Goal: Task Accomplishment & Management: Contribute content

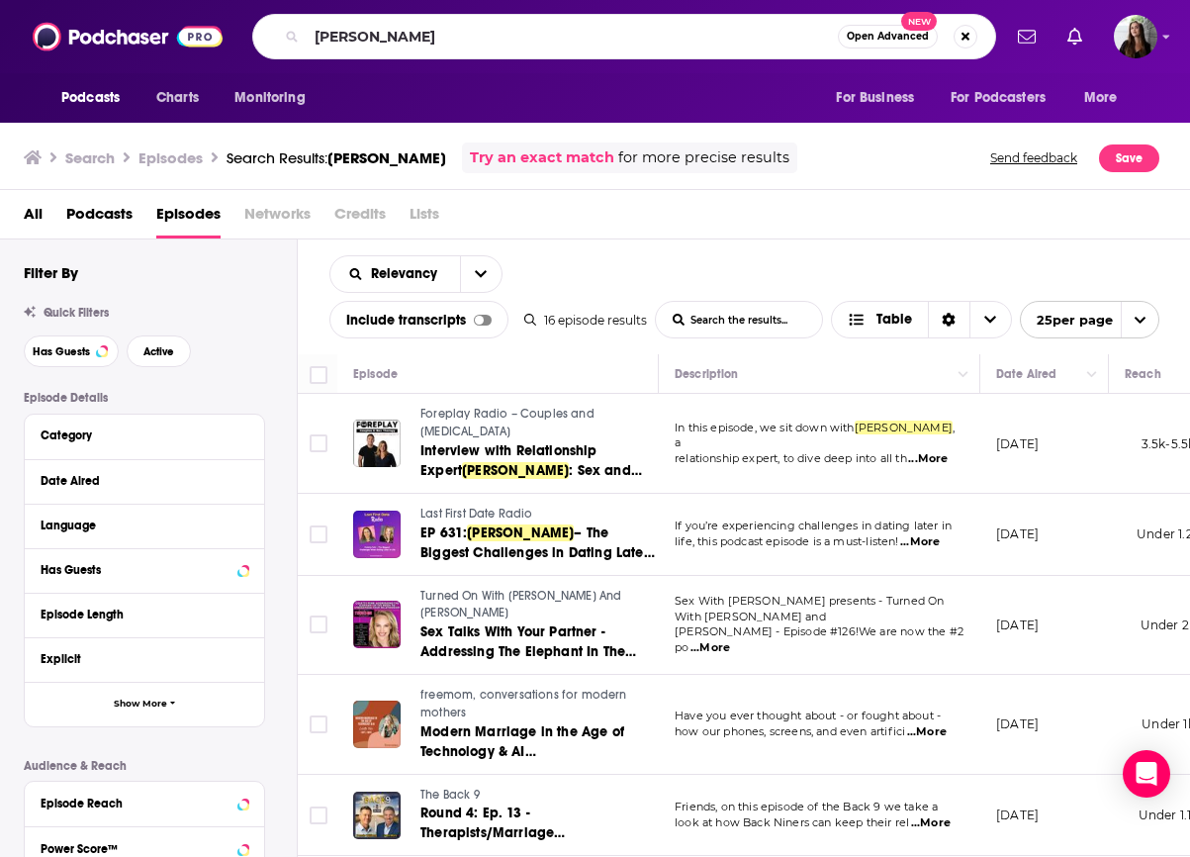
click at [408, 35] on input "[PERSON_NAME]" at bounding box center [572, 37] width 531 height 32
type input "Multiamory"
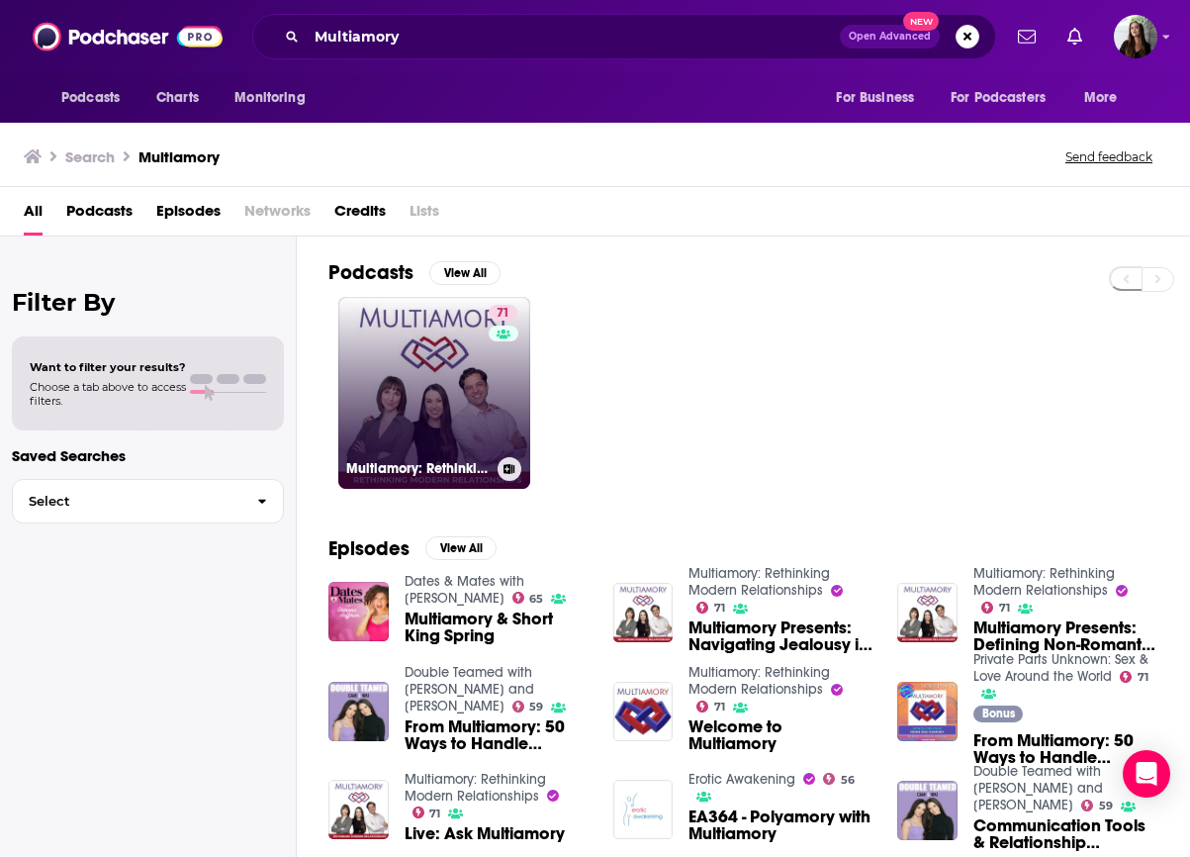
click at [429, 395] on link "71 Multiamory: Rethinking Modern Relationships" at bounding box center [434, 393] width 192 height 192
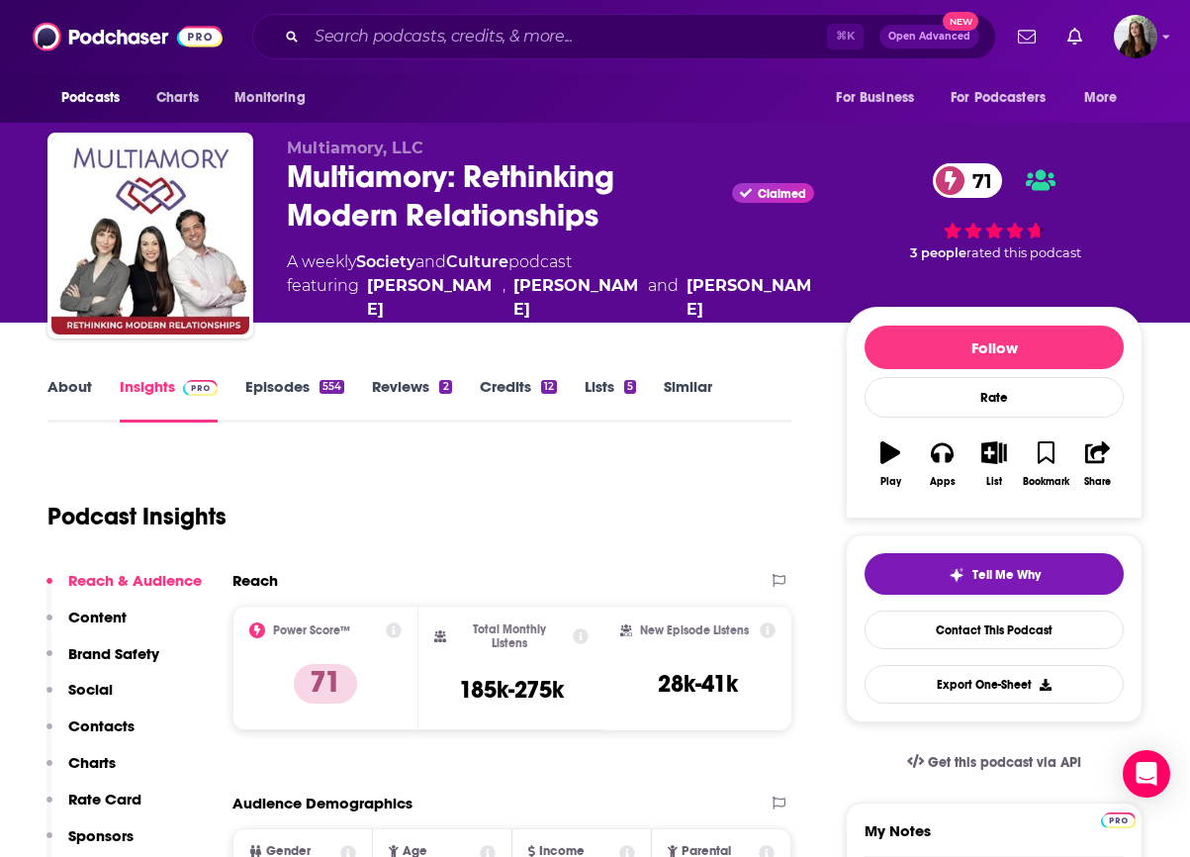
click at [76, 387] on link "About" at bounding box center [69, 400] width 45 height 46
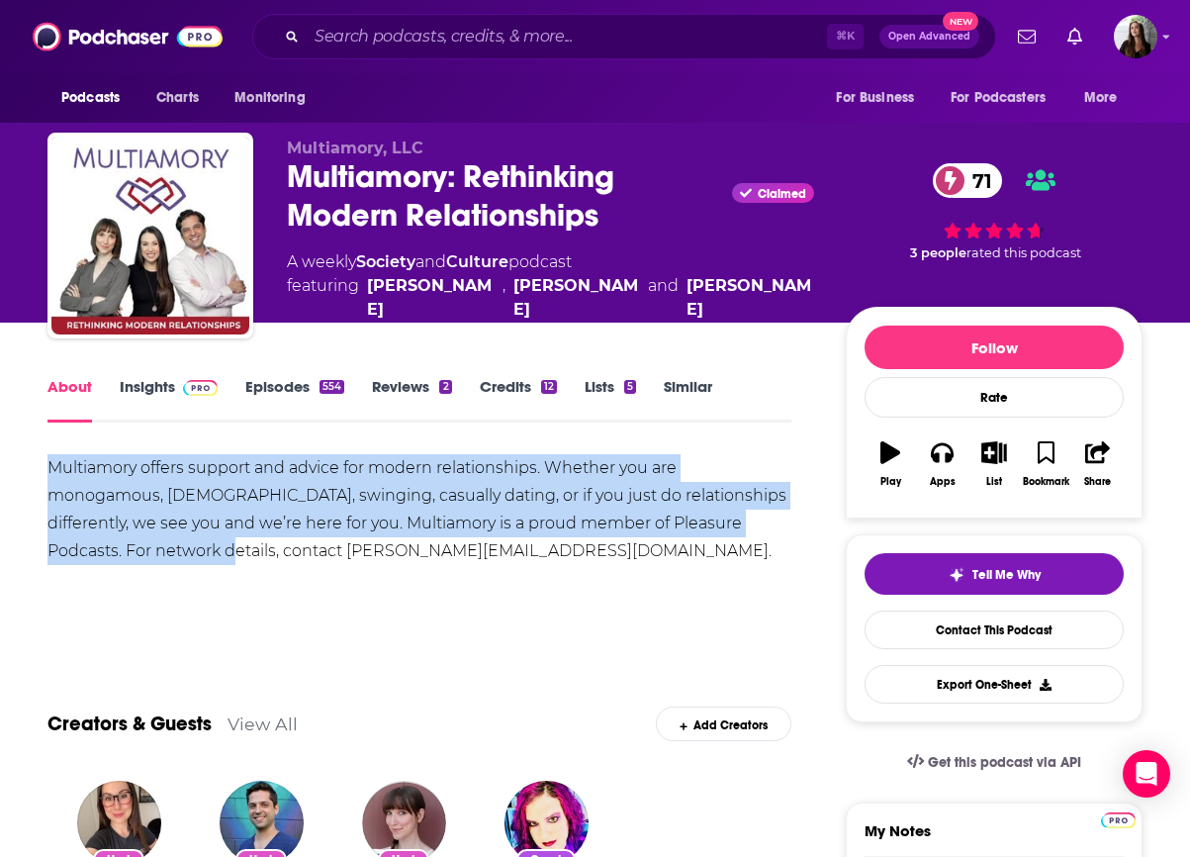
drag, startPoint x: 46, startPoint y: 463, endPoint x: 170, endPoint y: 555, distance: 154.9
click at [158, 516] on div "Multiamory offers support and advice for modern relationships. Whether you are …" at bounding box center [419, 509] width 744 height 111
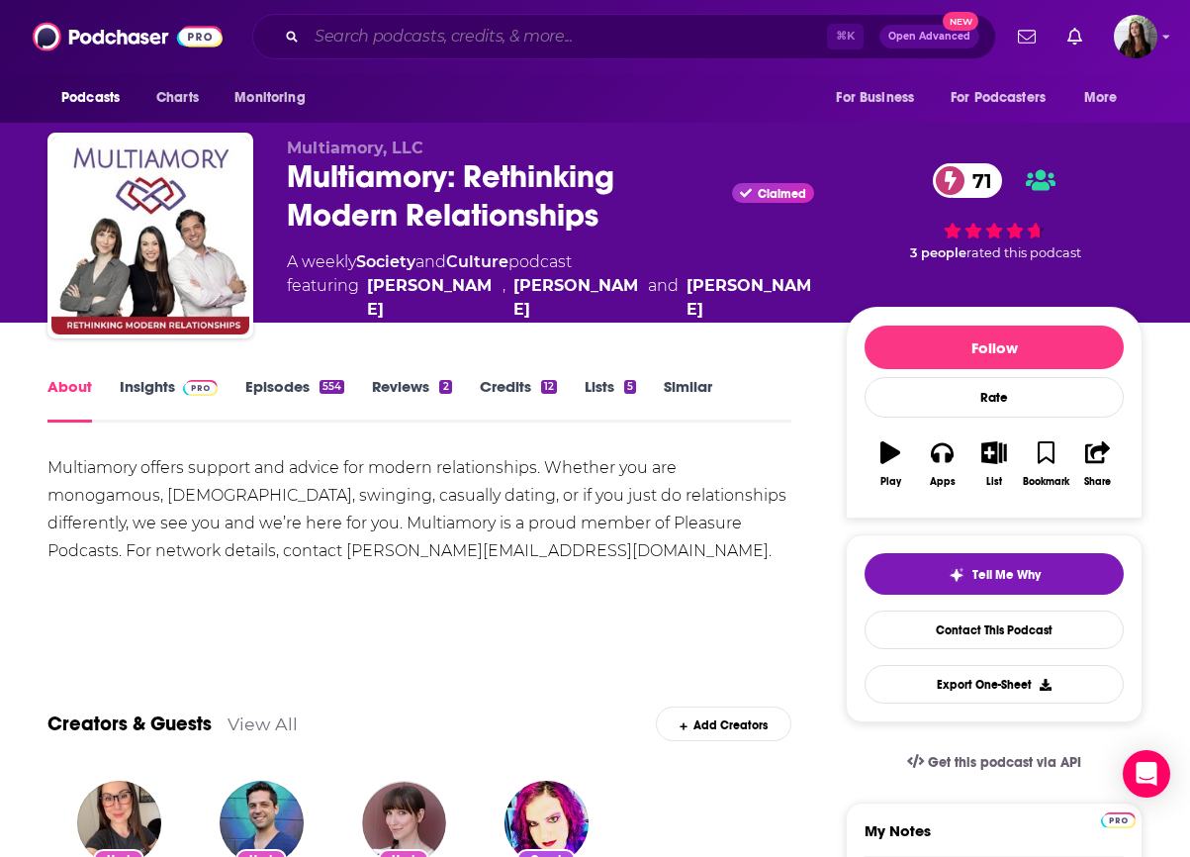
click at [552, 34] on input "Search podcasts, credits, & more..." at bounding box center [567, 37] width 520 height 32
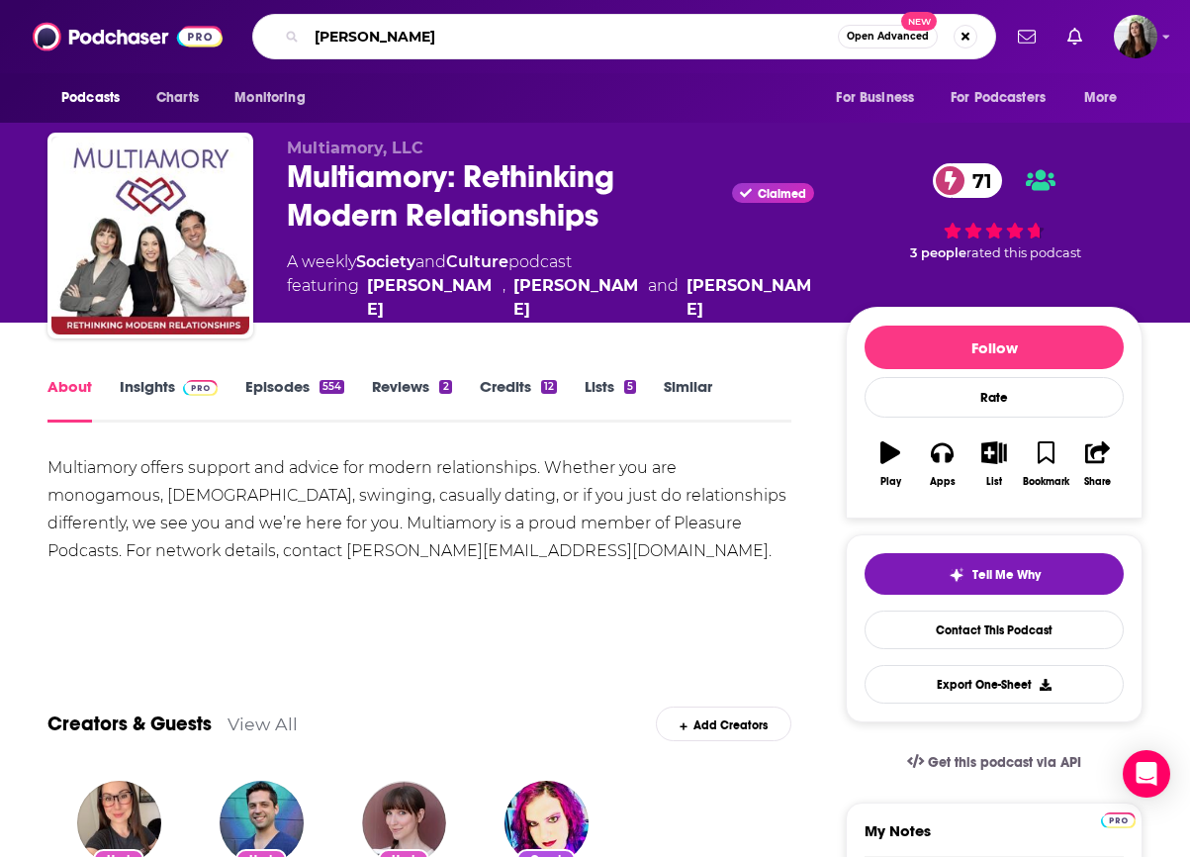
type input "[PERSON_NAME]"
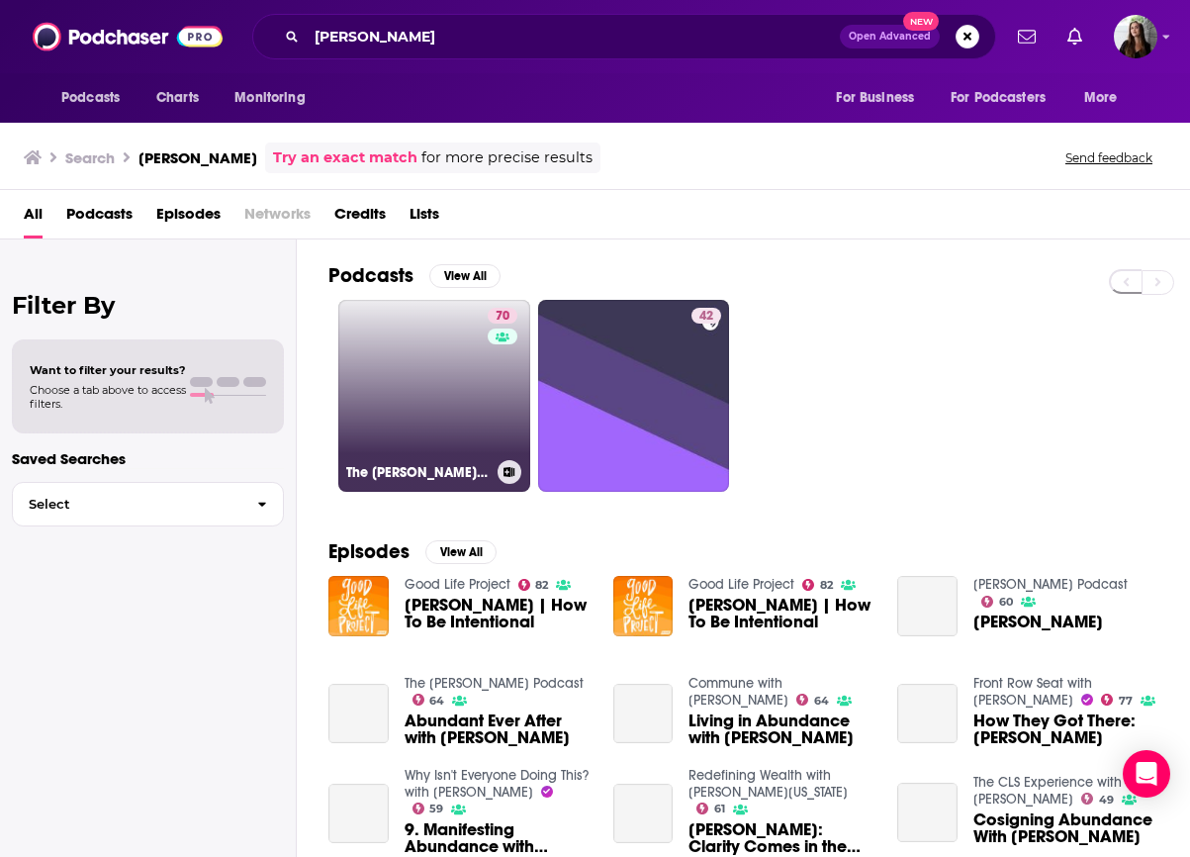
click at [438, 413] on link "70 The [PERSON_NAME] Podcast with [PERSON_NAME]" at bounding box center [434, 396] width 192 height 192
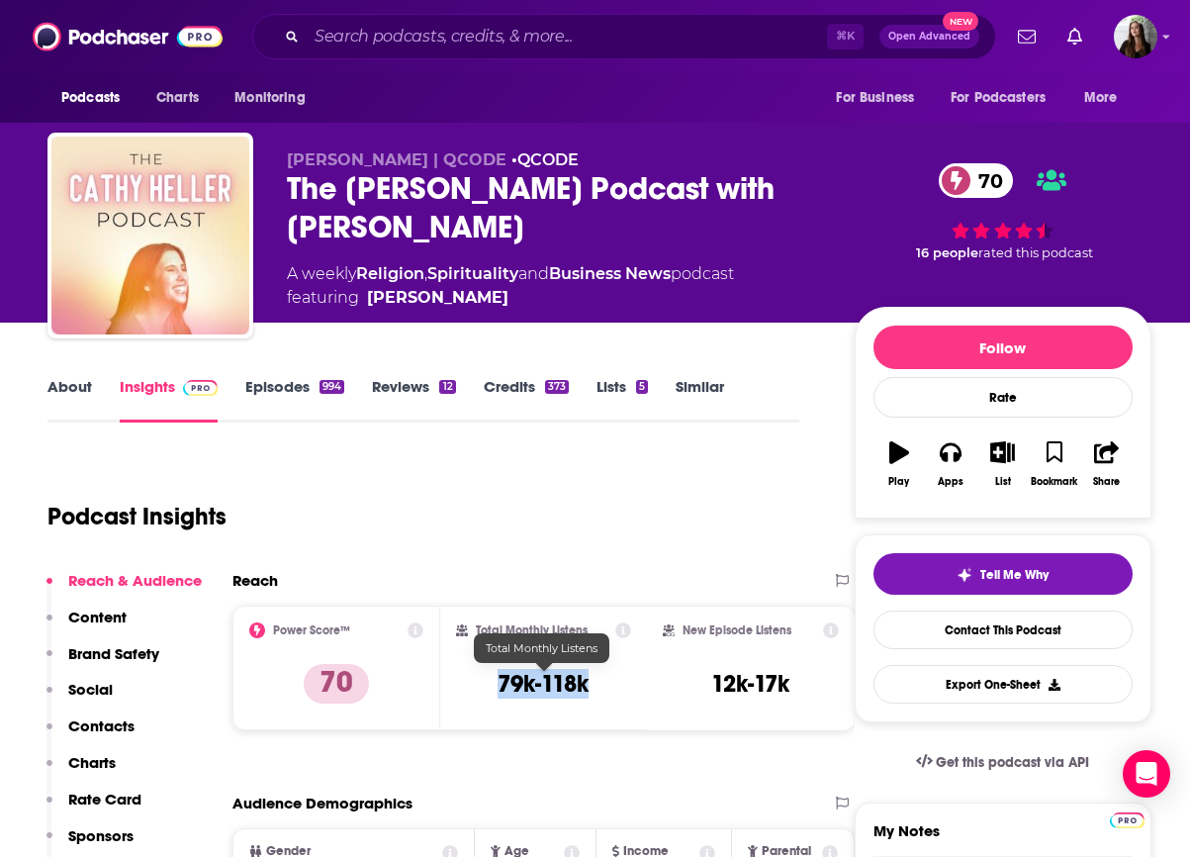
drag, startPoint x: 603, startPoint y: 685, endPoint x: 490, endPoint y: 684, distance: 113.8
click at [490, 684] on div "Total Monthly Listens 79k-118k" at bounding box center [544, 667] width 176 height 91
click at [519, 710] on div "Total Monthly Listens 79k-118k" at bounding box center [544, 667] width 176 height 91
click at [466, 36] on input "Search podcasts, credits, & more..." at bounding box center [567, 37] width 520 height 32
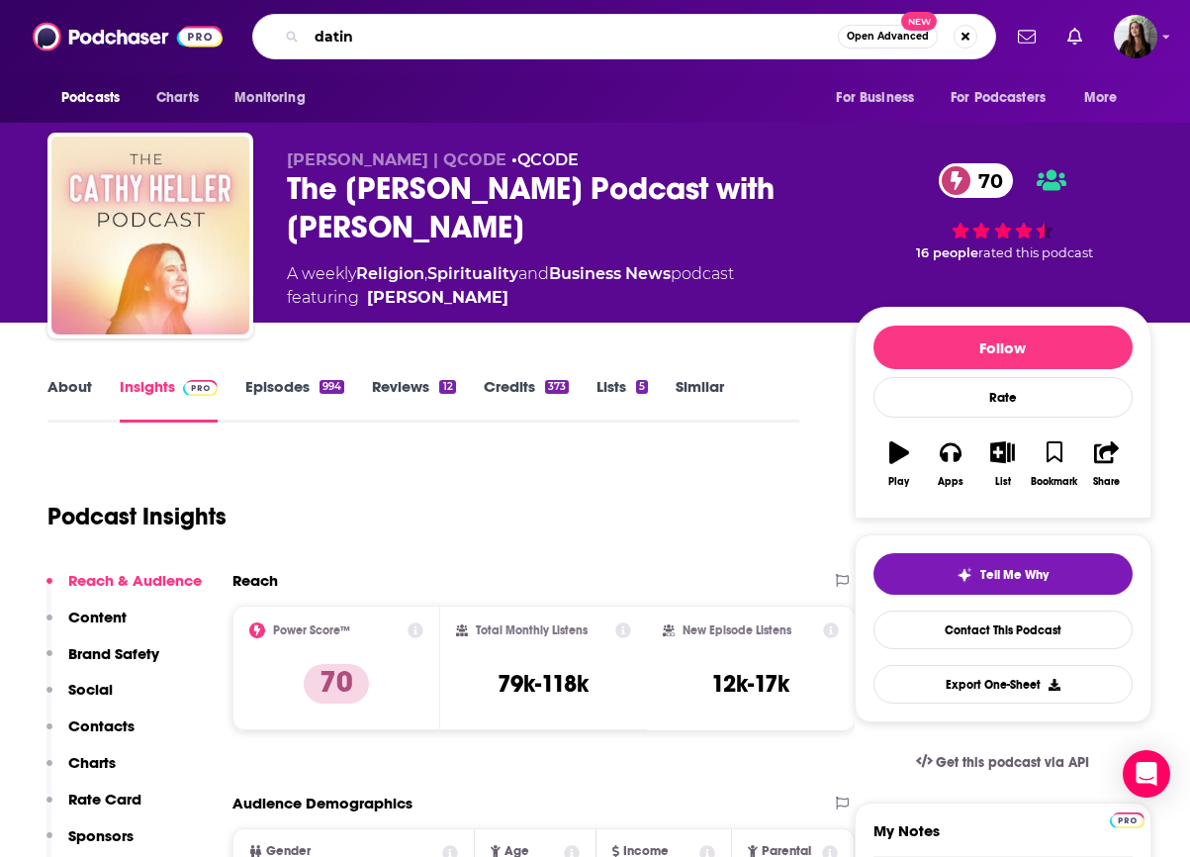
type input "dating"
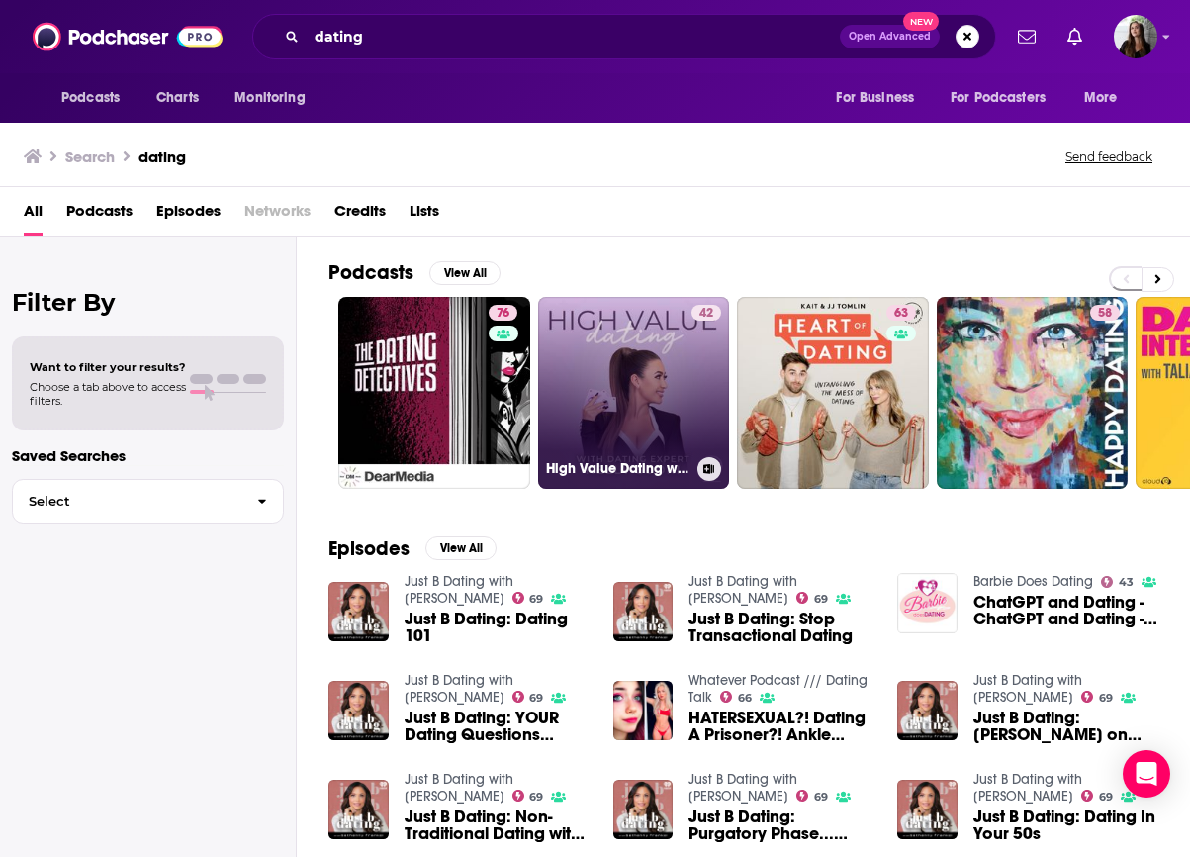
click at [704, 464] on icon at bounding box center [708, 469] width 11 height 10
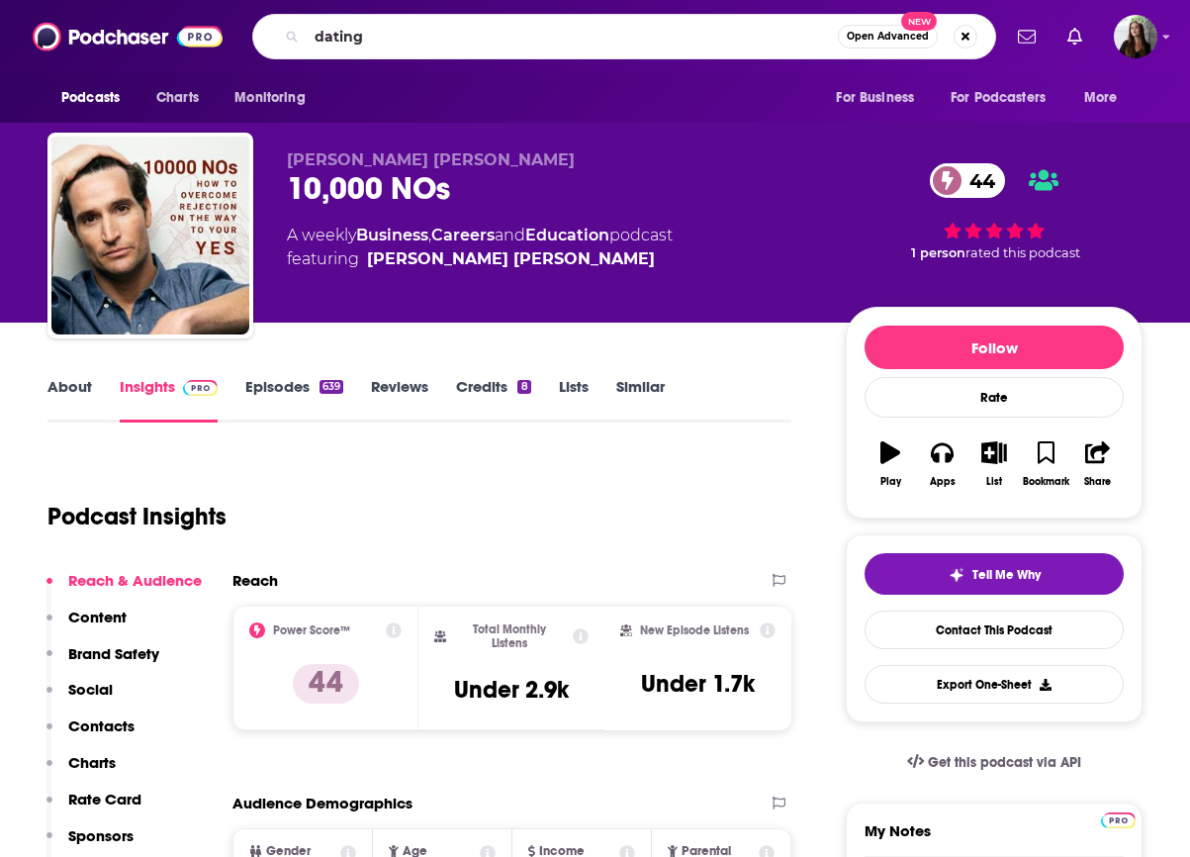
type input "dating"
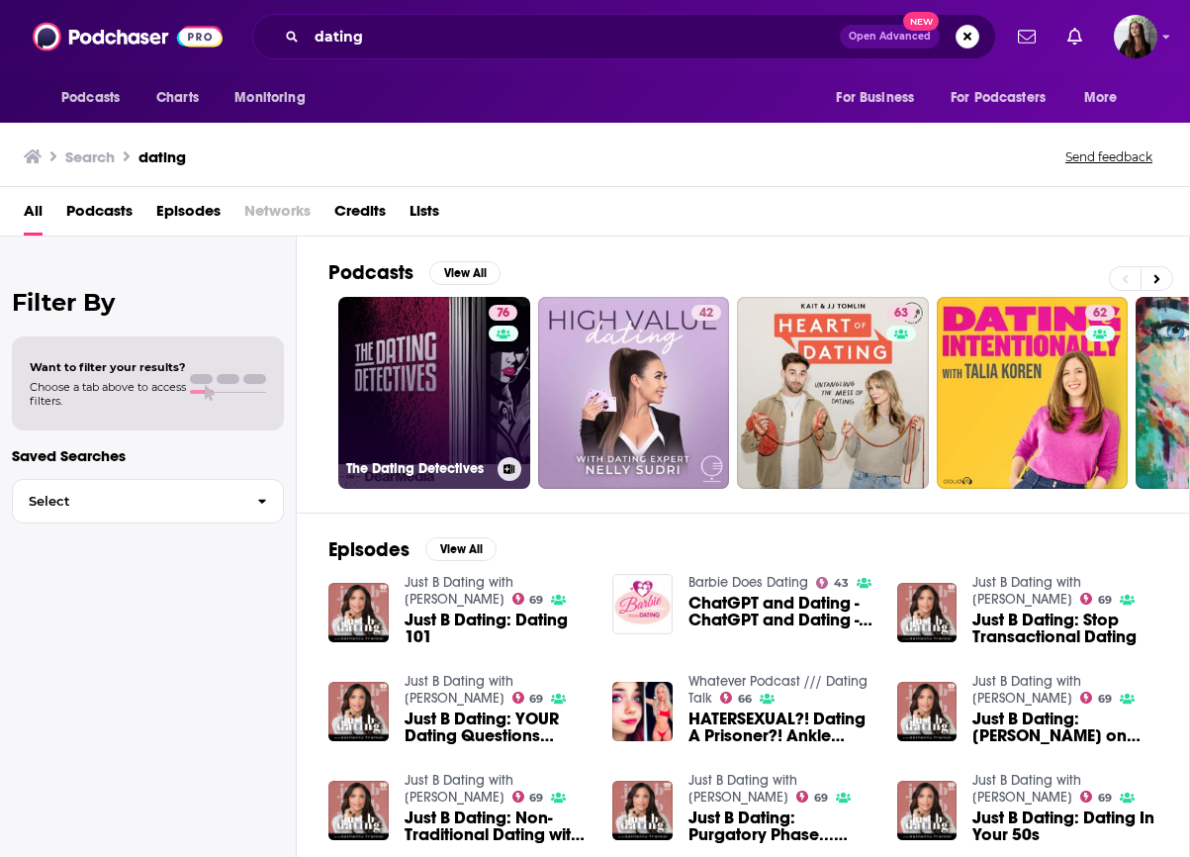
click at [439, 411] on link "76 The Dating Detectives" at bounding box center [434, 393] width 192 height 192
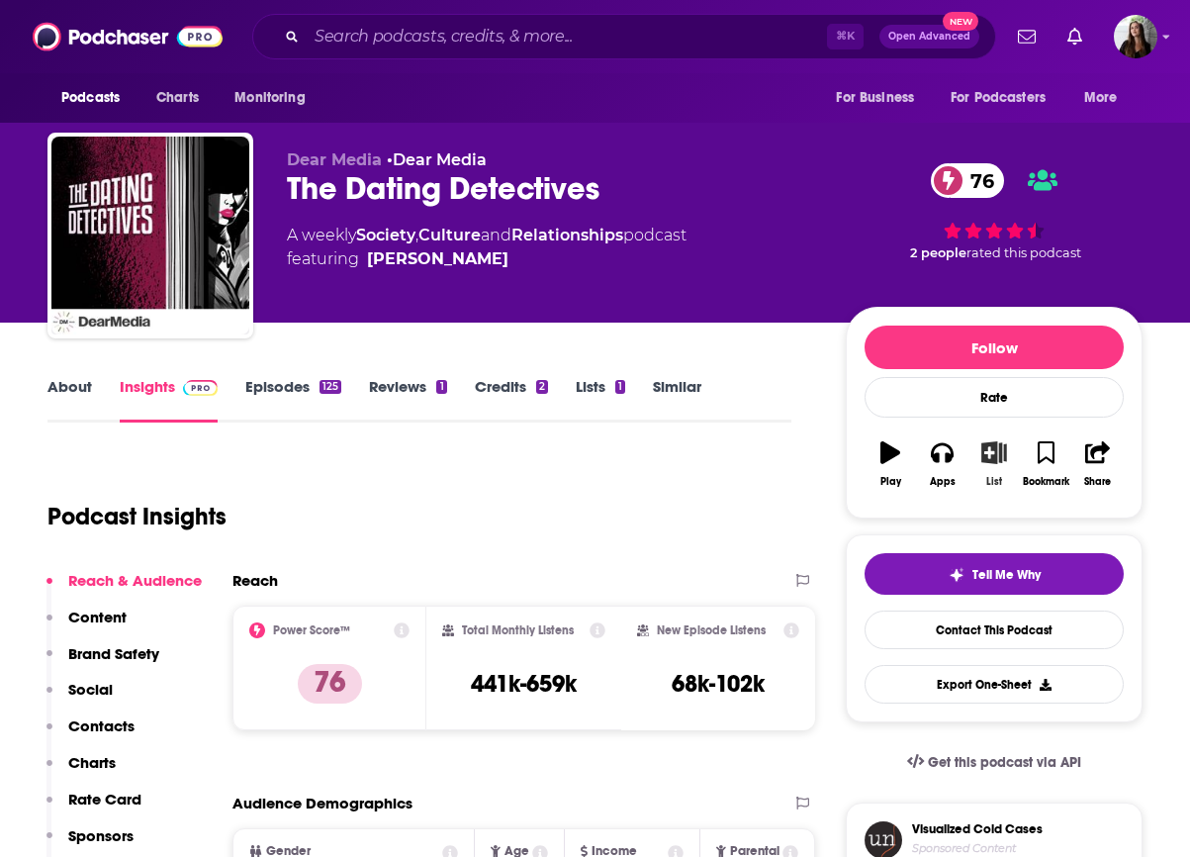
click at [989, 458] on icon "button" at bounding box center [993, 452] width 25 height 22
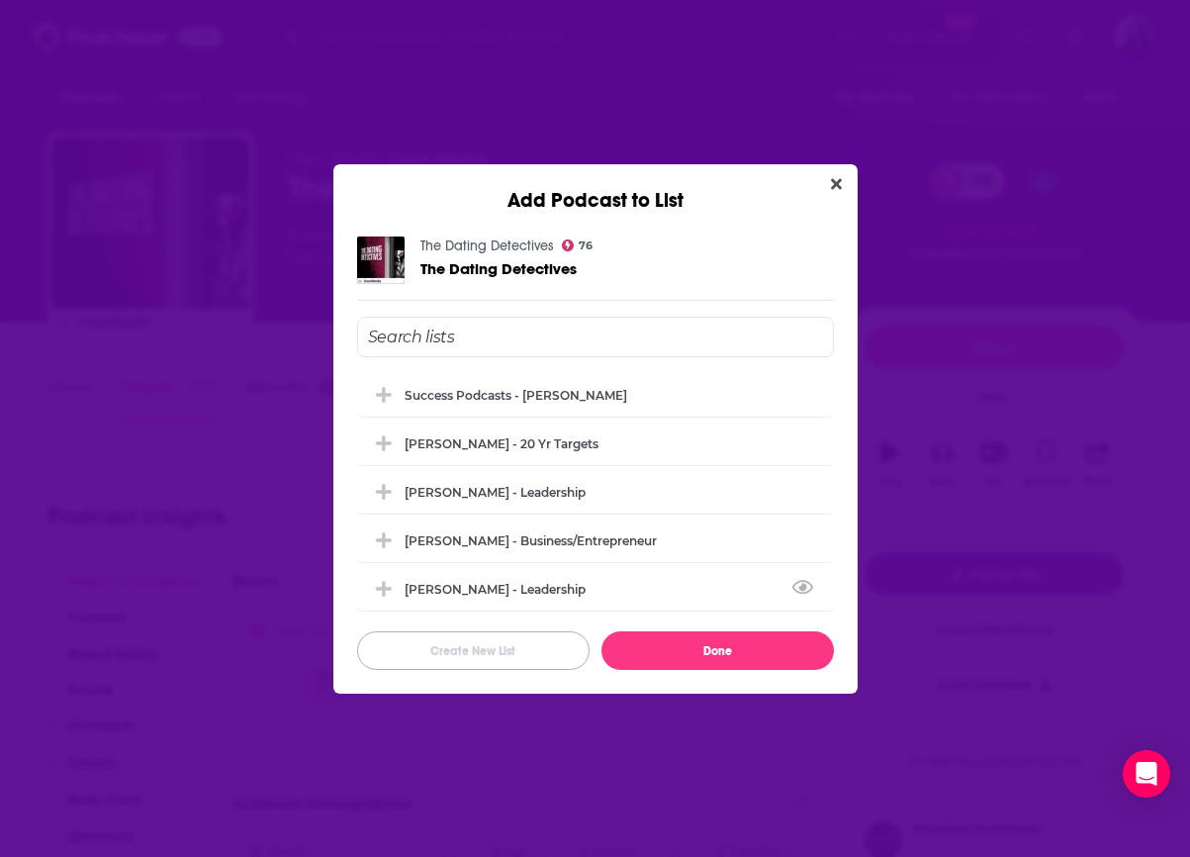
click at [498, 637] on button "Create New List" at bounding box center [473, 650] width 232 height 39
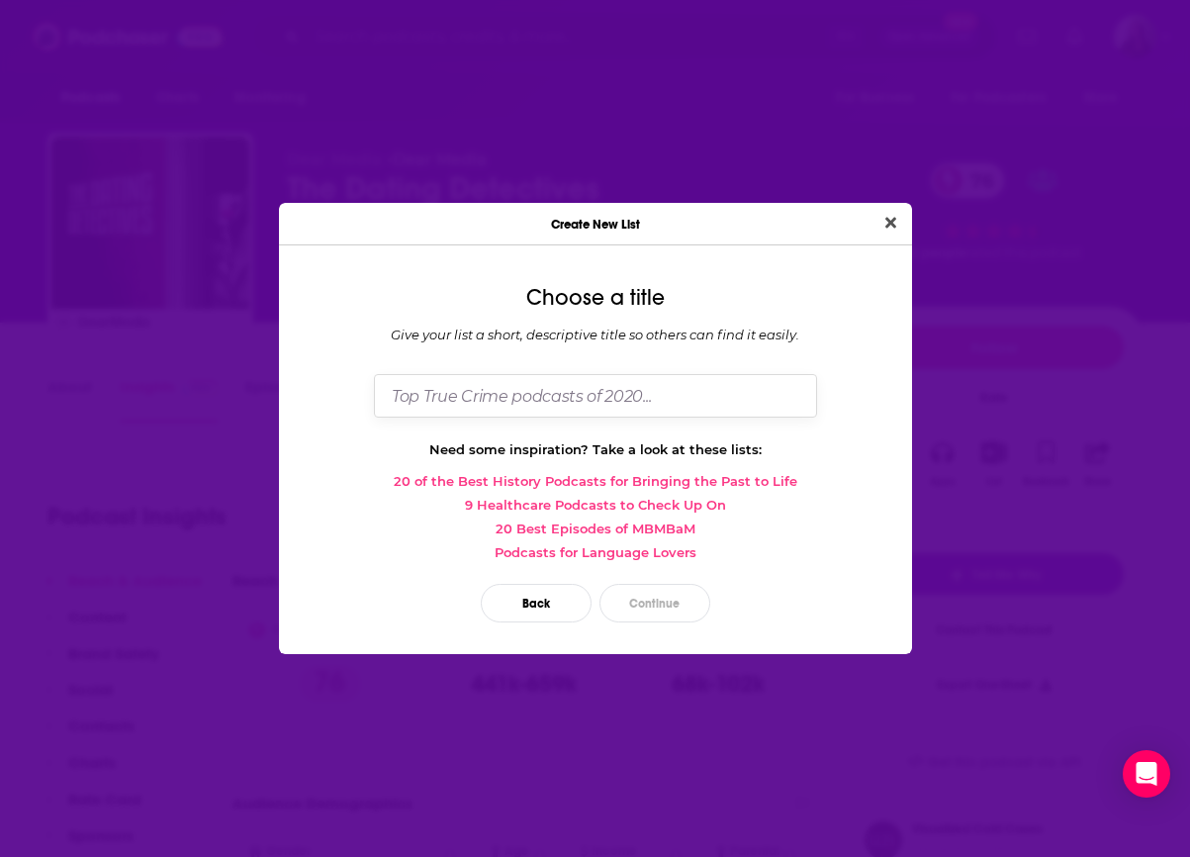
click at [491, 397] on input "Dialog" at bounding box center [595, 395] width 443 height 43
type input "Colette - Dating"
click at [662, 596] on button "Continue" at bounding box center [654, 603] width 111 height 39
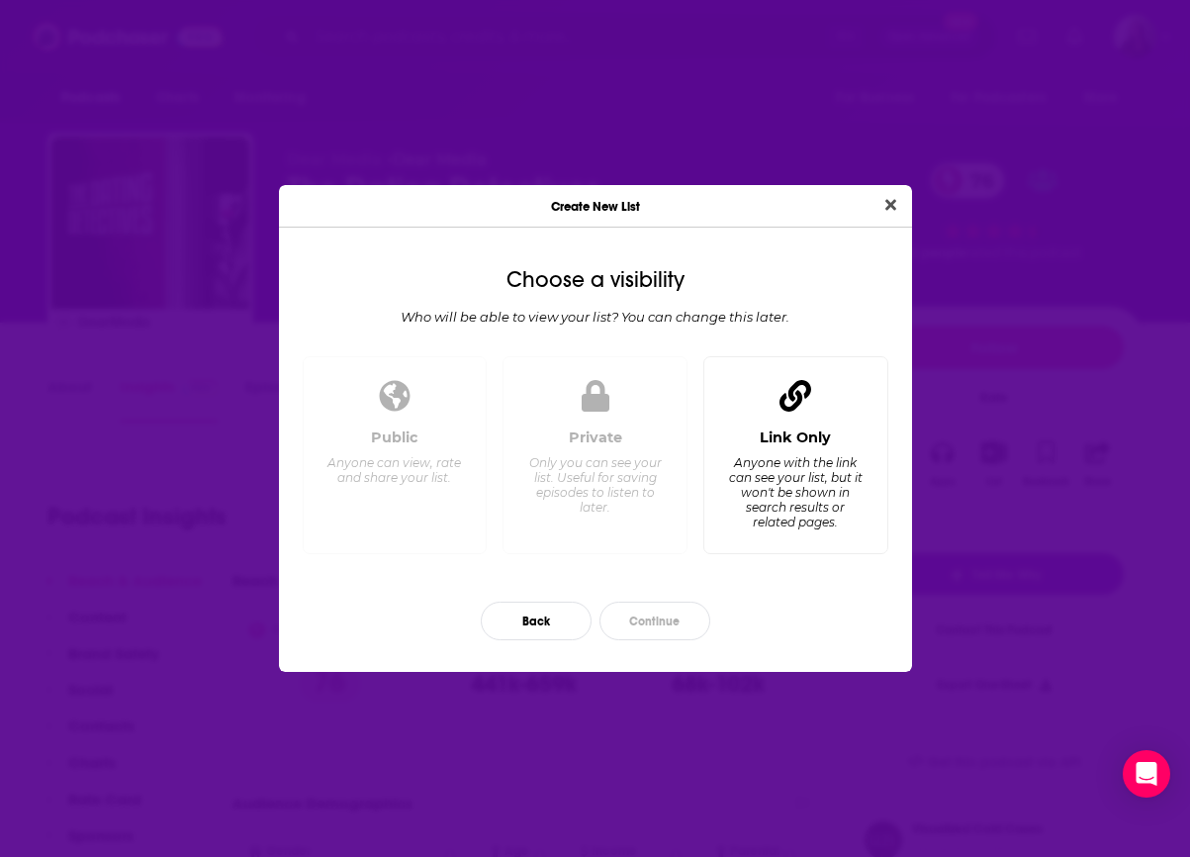
click at [823, 434] on div "Link Only" at bounding box center [795, 437] width 71 height 18
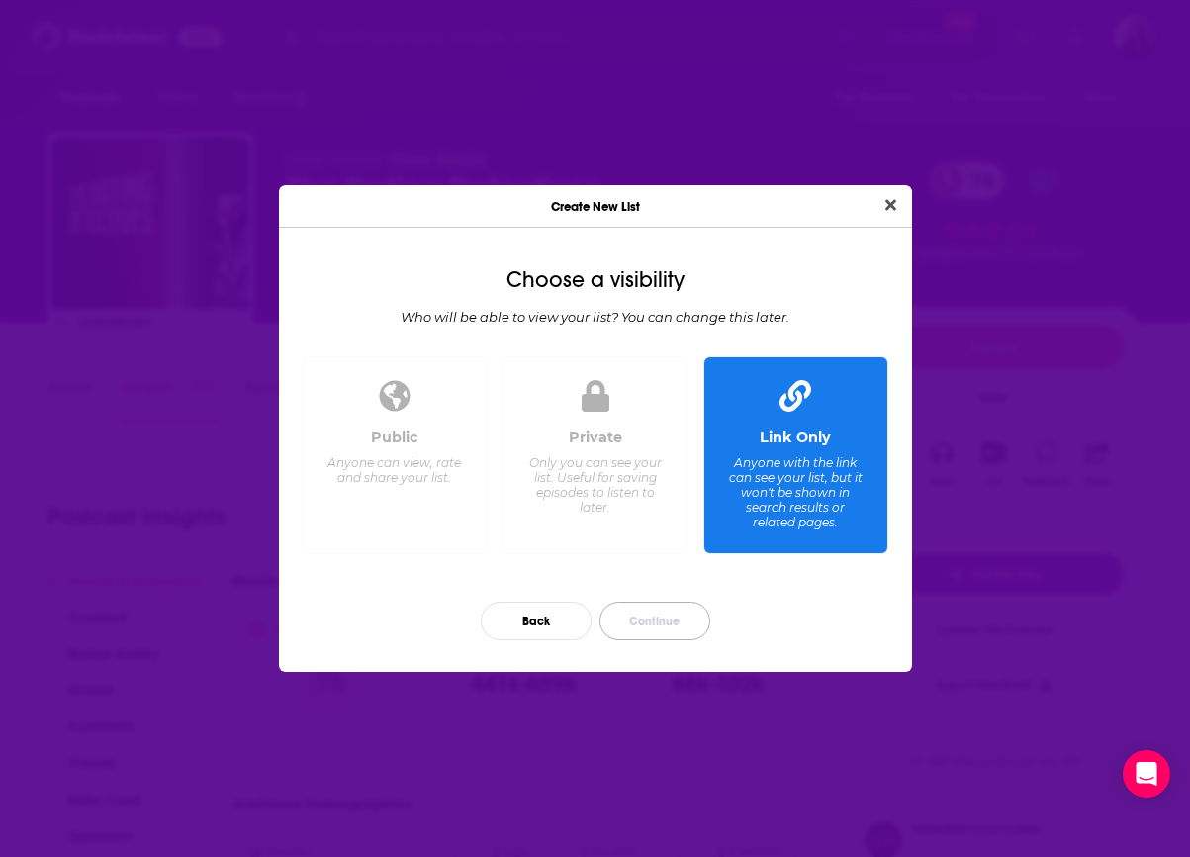
click at [657, 620] on button "Continue" at bounding box center [654, 620] width 111 height 39
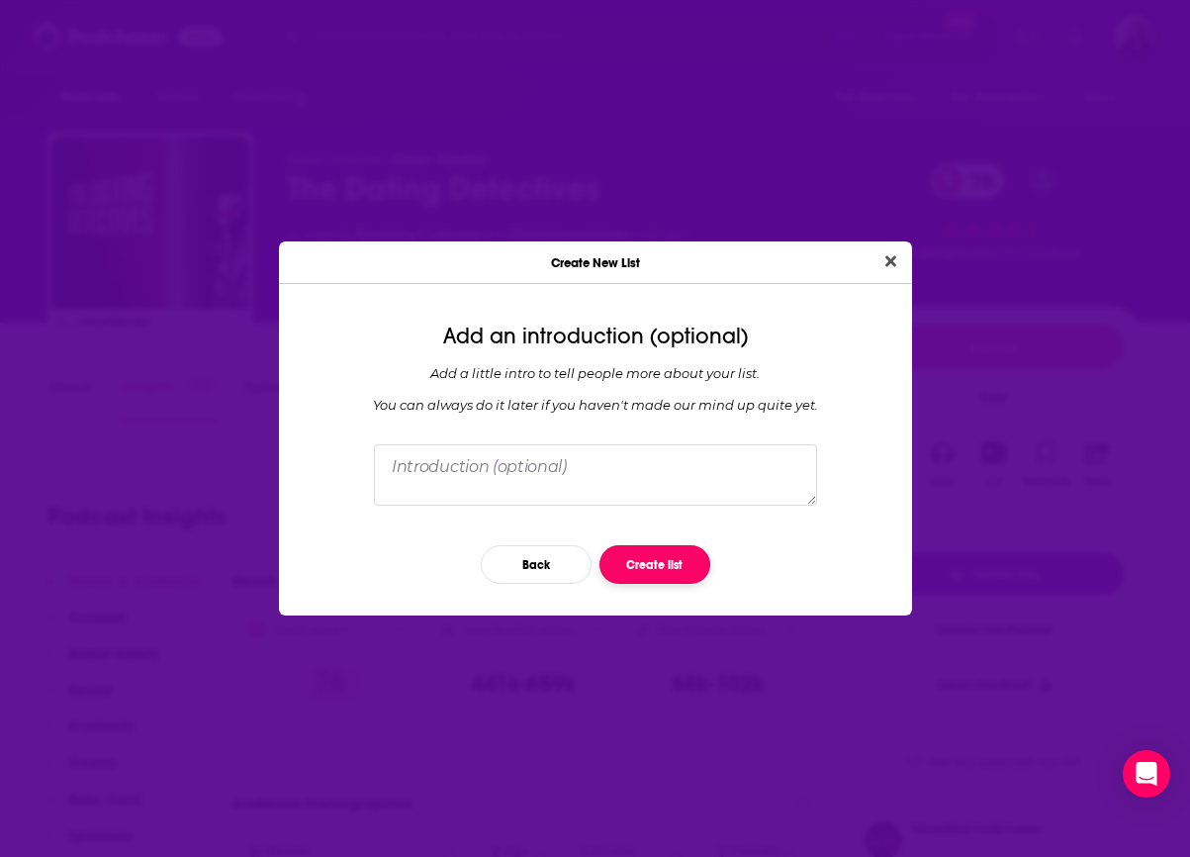
click at [687, 563] on button "Create list" at bounding box center [654, 564] width 111 height 39
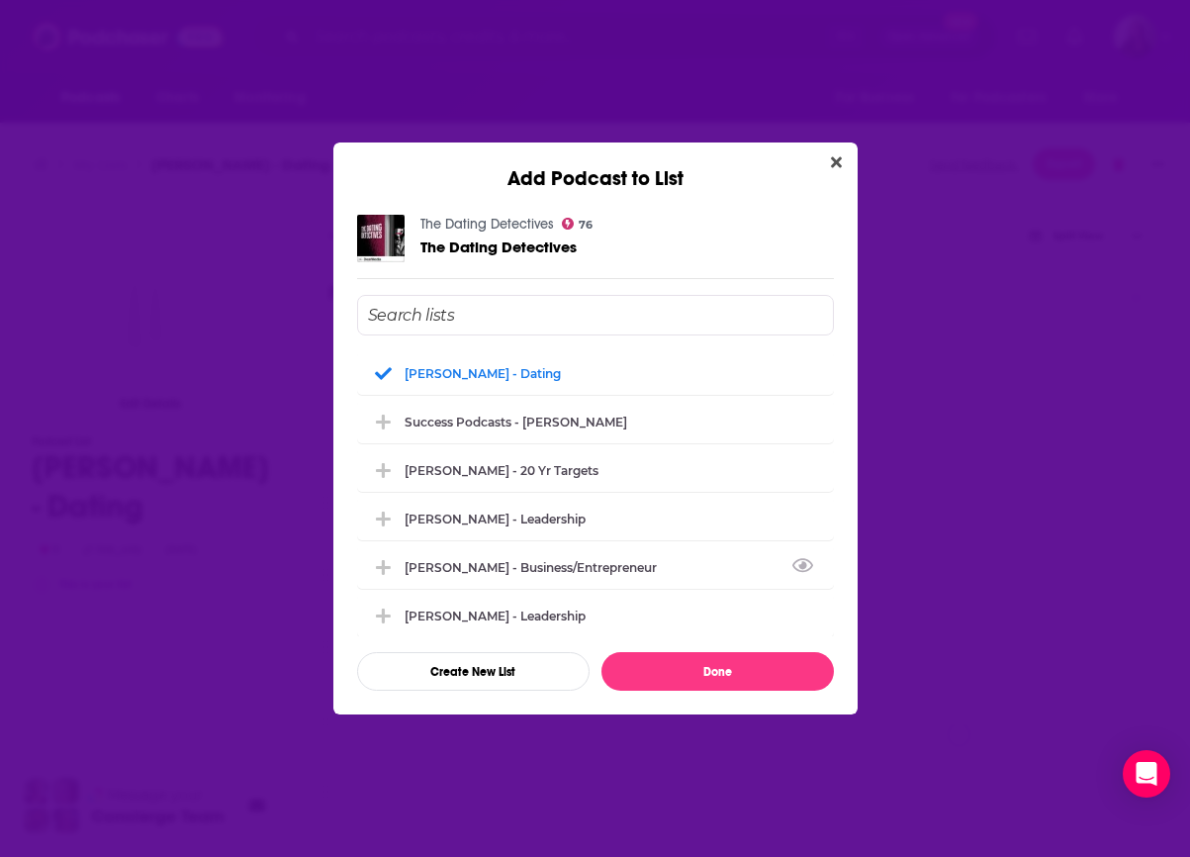
click at [835, 160] on icon "Close" at bounding box center [836, 162] width 11 height 11
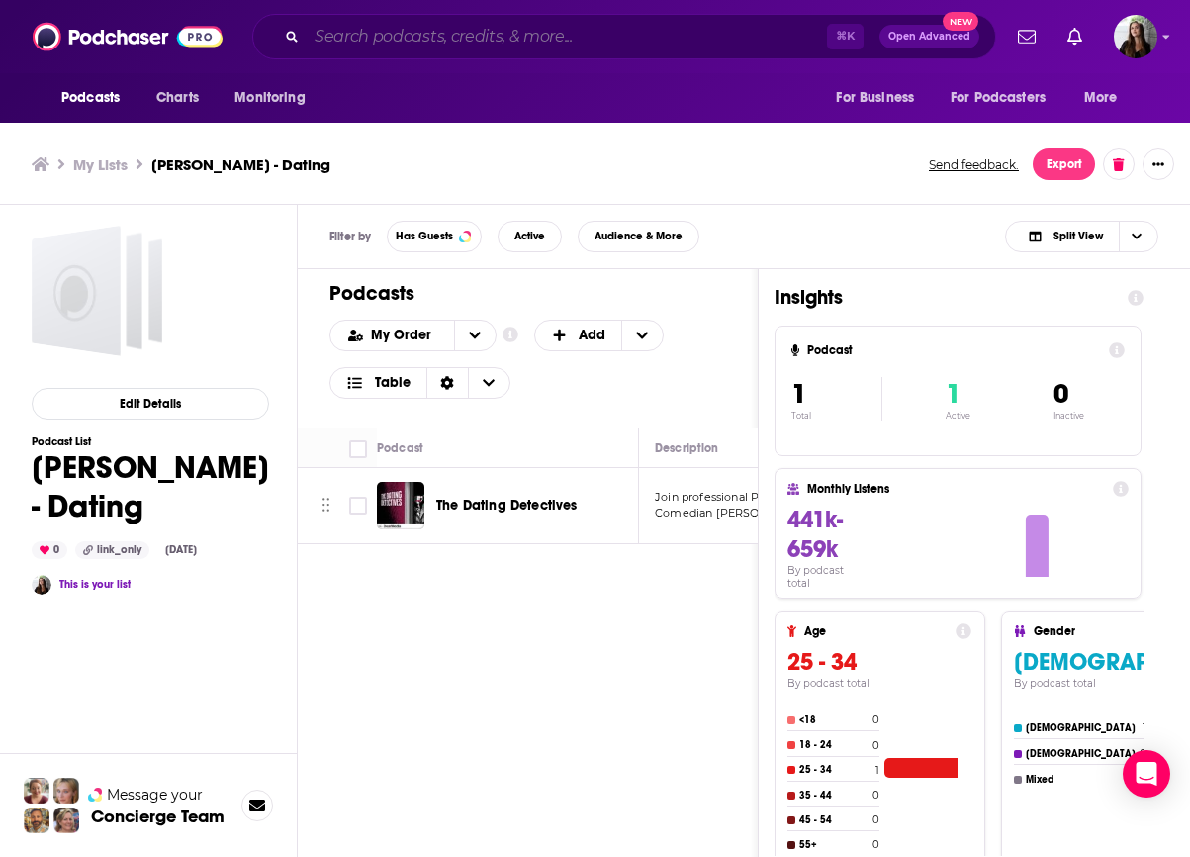
click at [366, 31] on input "Search podcasts, credits, & more..." at bounding box center [567, 37] width 520 height 32
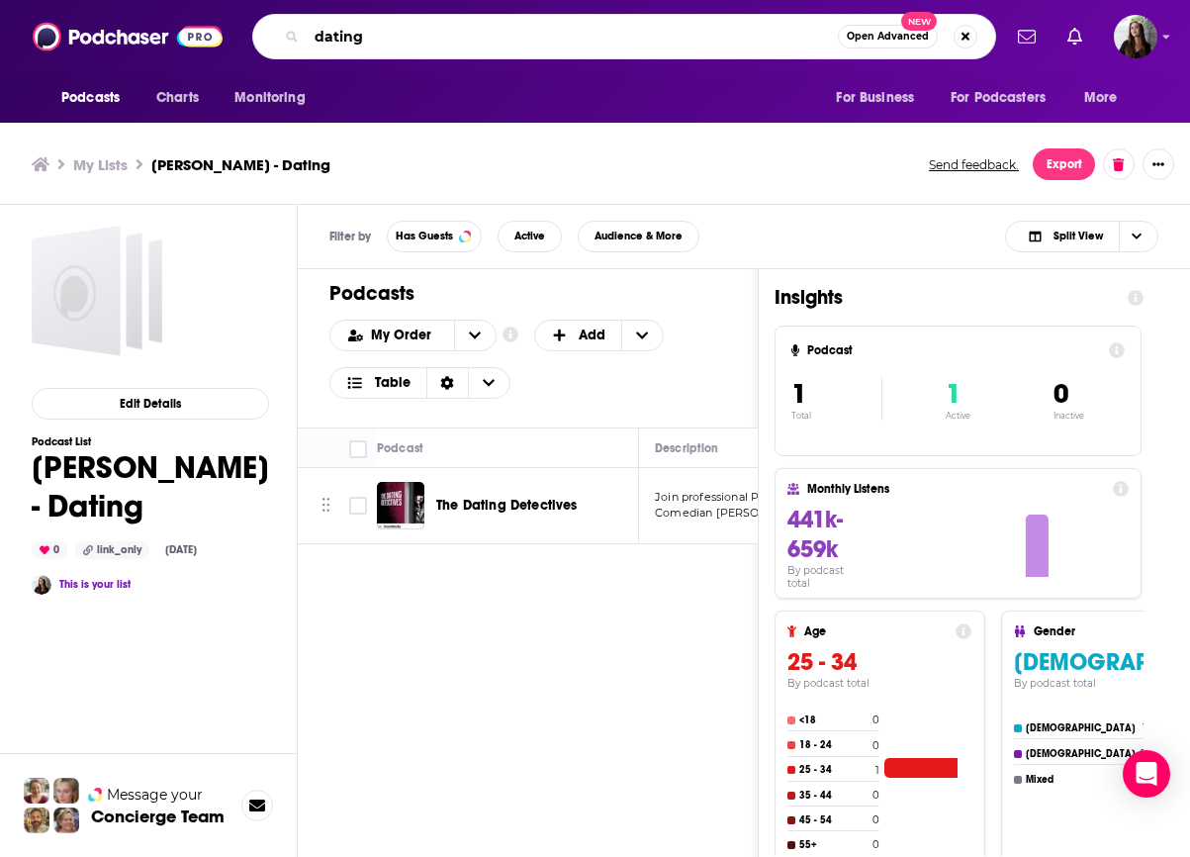
type input "dating"
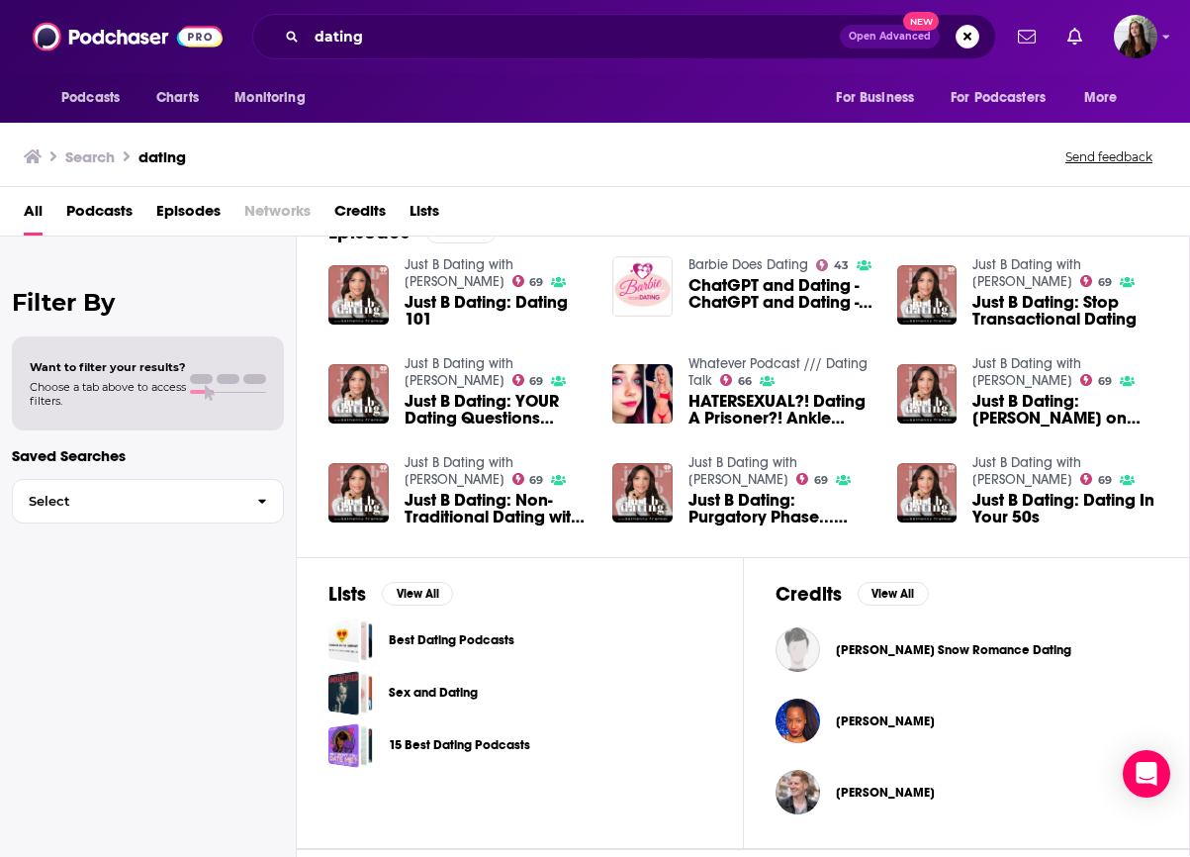
scroll to position [320, 0]
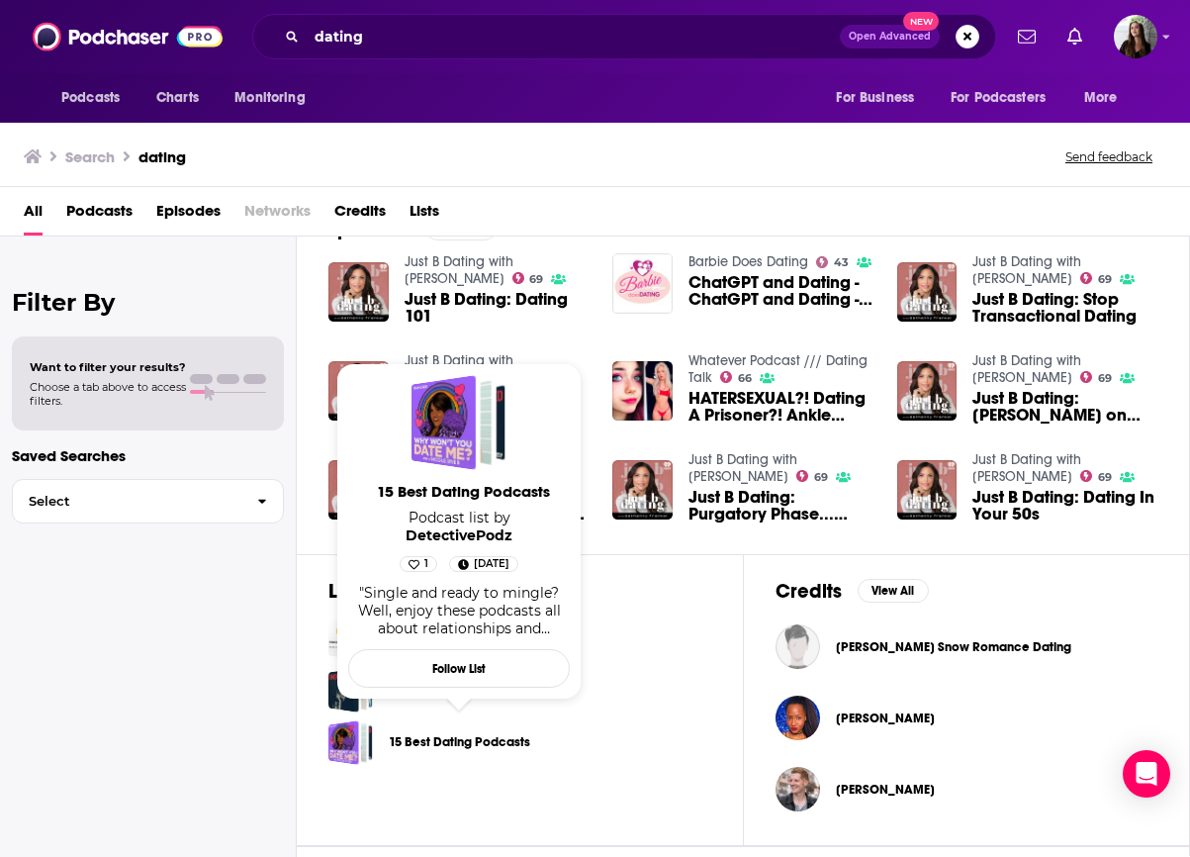
click at [416, 740] on link "15 Best Dating Podcasts" at bounding box center [459, 742] width 141 height 22
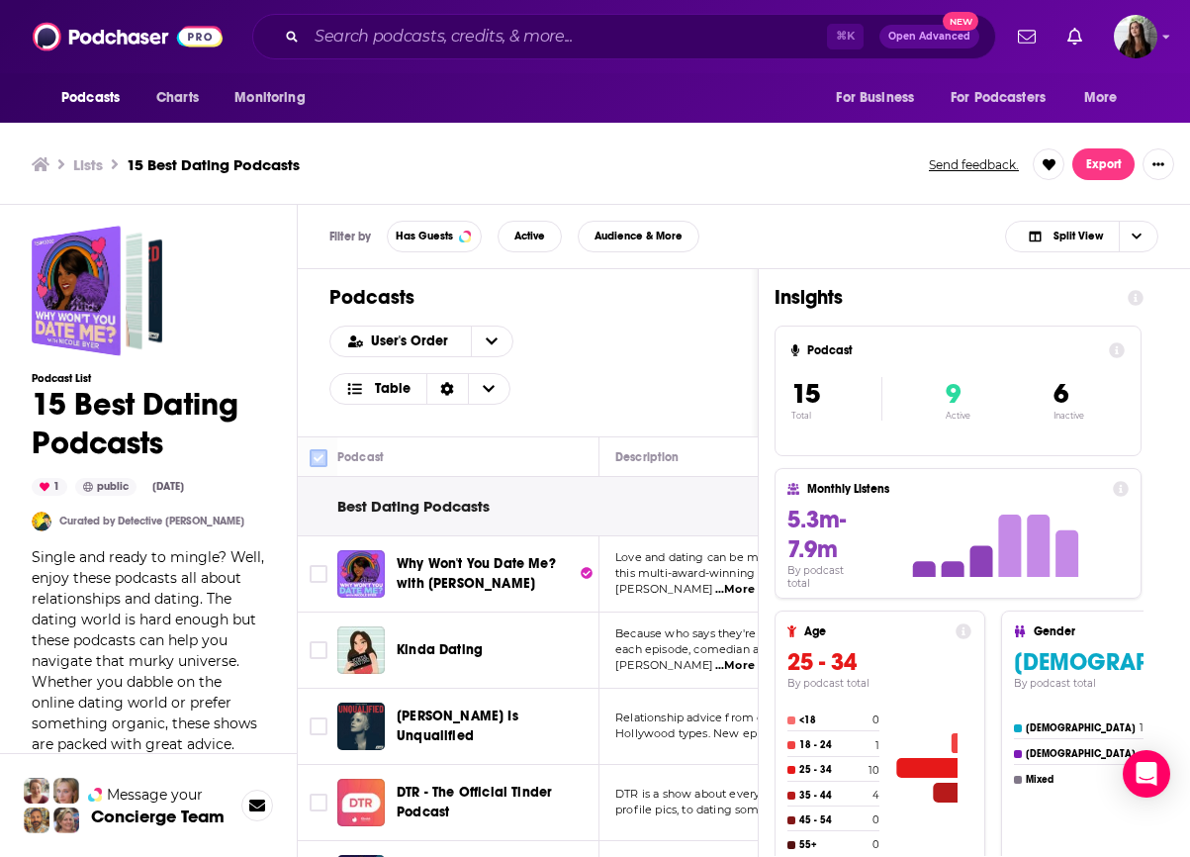
click at [319, 462] on input "Toggle select all" at bounding box center [319, 458] width 18 height 18
checkbox input "true"
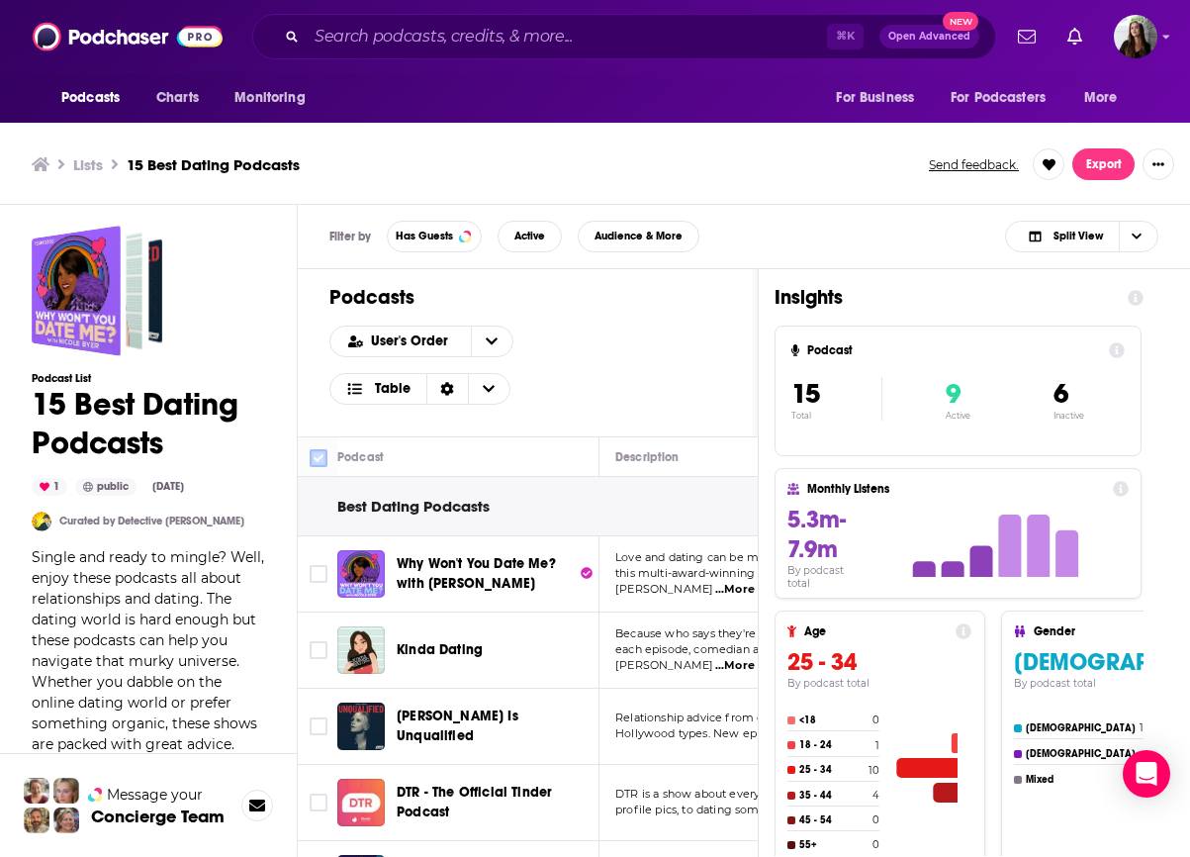
checkbox input "true"
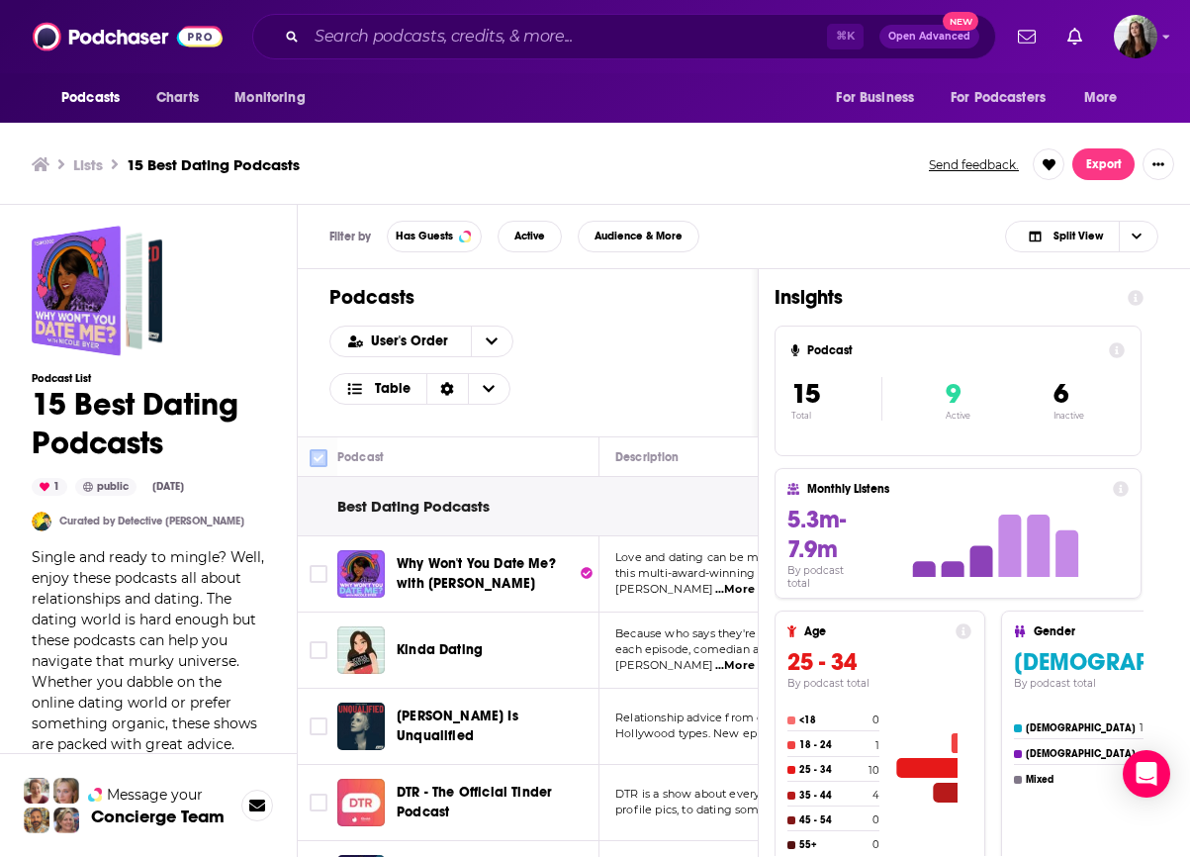
checkbox input "true"
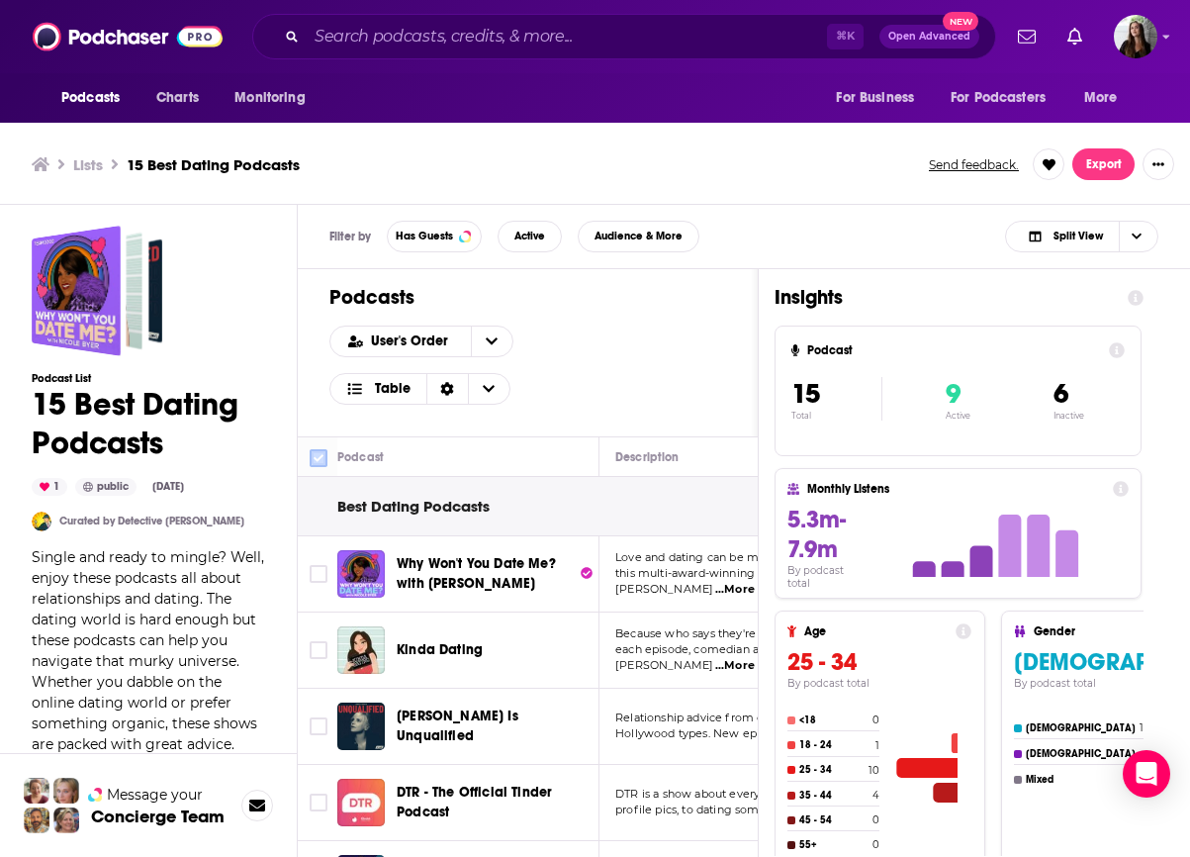
checkbox input "true"
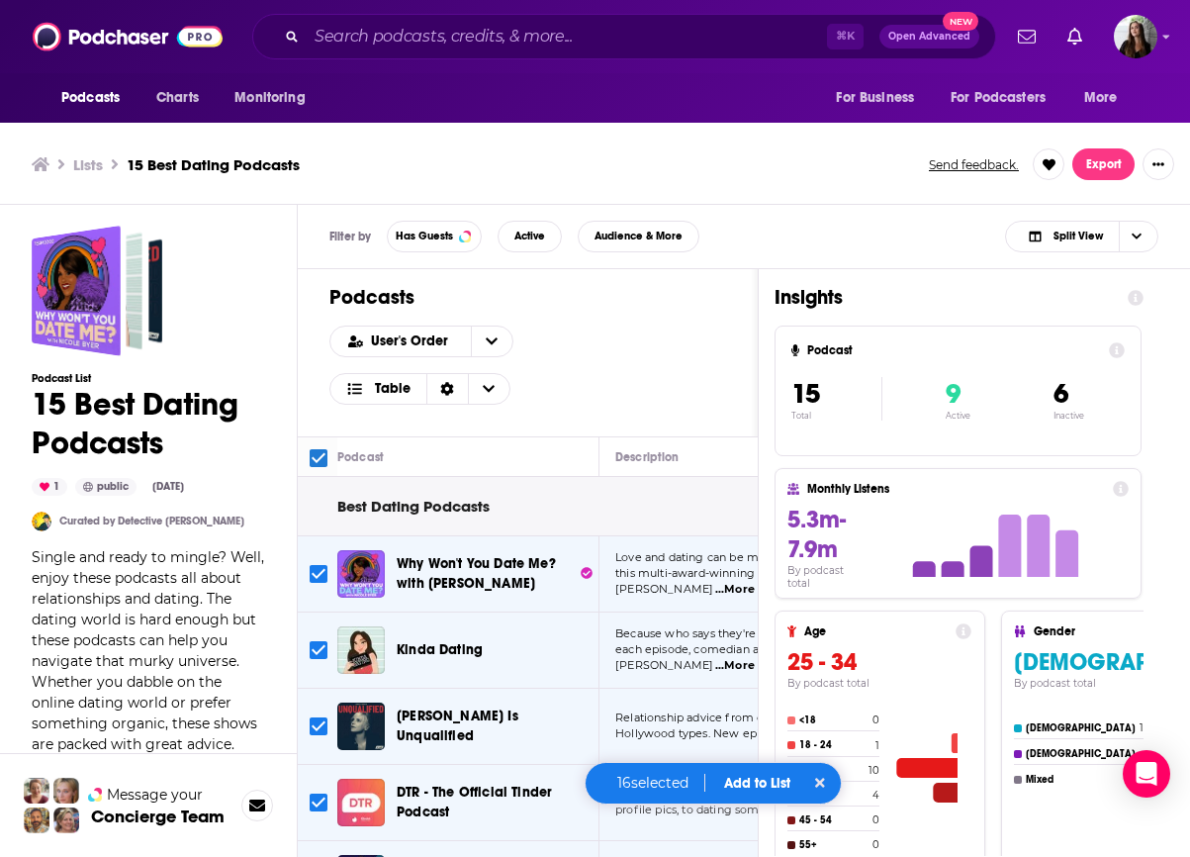
click at [753, 784] on button "Add to List" at bounding box center [757, 783] width 98 height 17
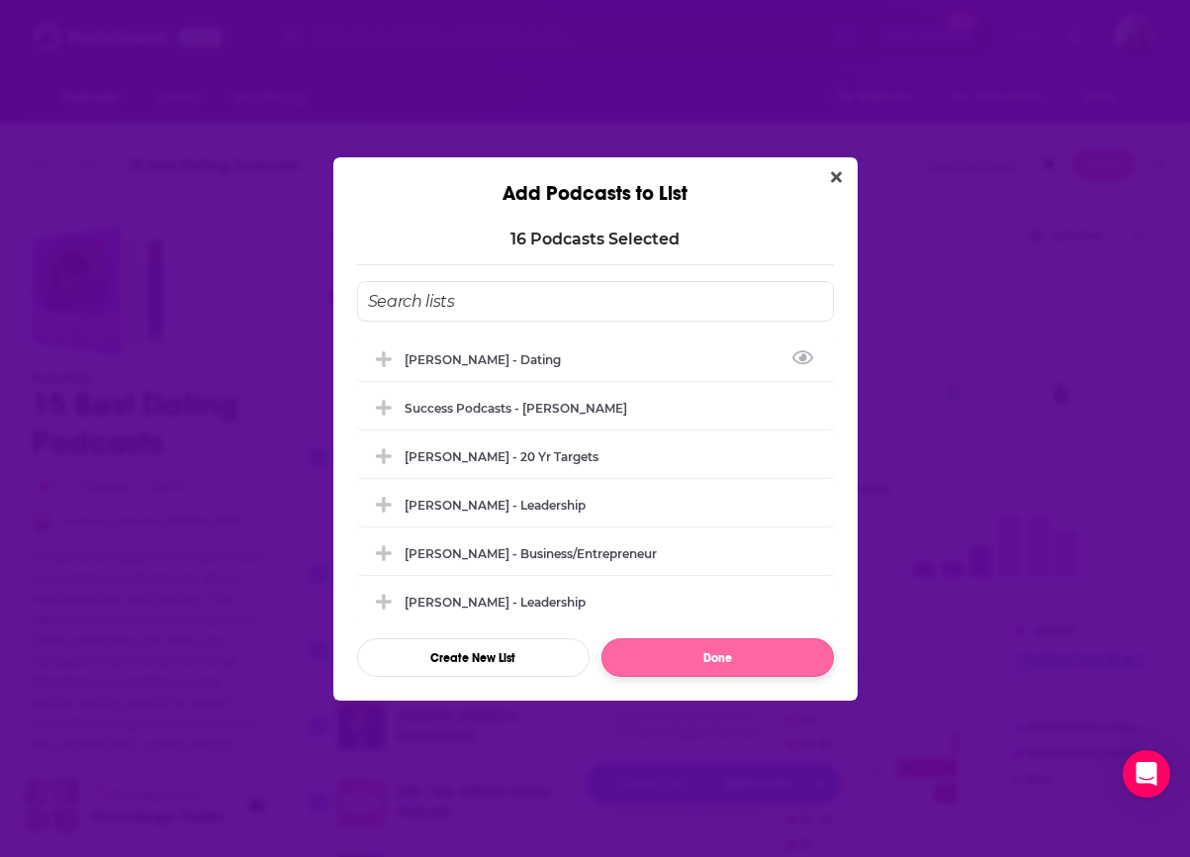
drag, startPoint x: 509, startPoint y: 351, endPoint x: 676, endPoint y: 643, distance: 335.8
click at [509, 352] on div "Colette - Dating" at bounding box center [489, 359] width 168 height 15
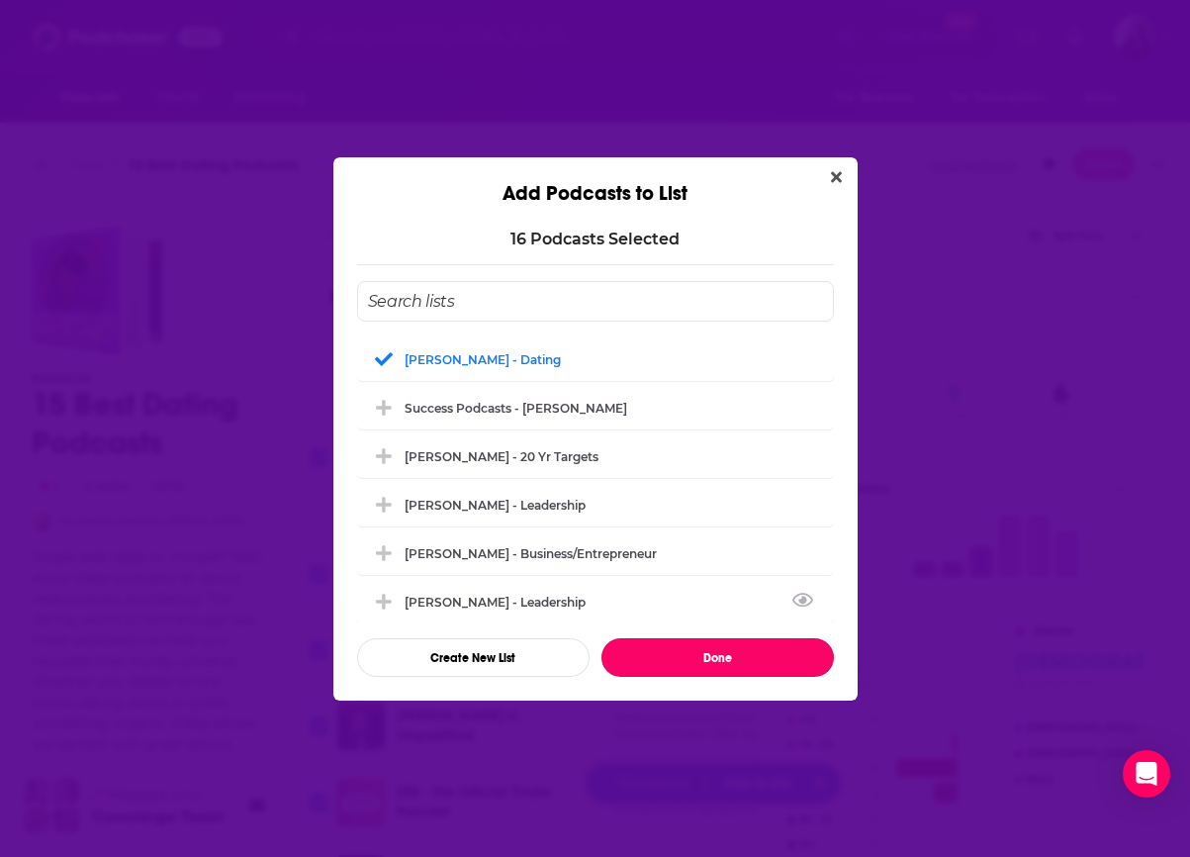
click at [744, 655] on button "Done" at bounding box center [717, 657] width 232 height 39
checkbox input "false"
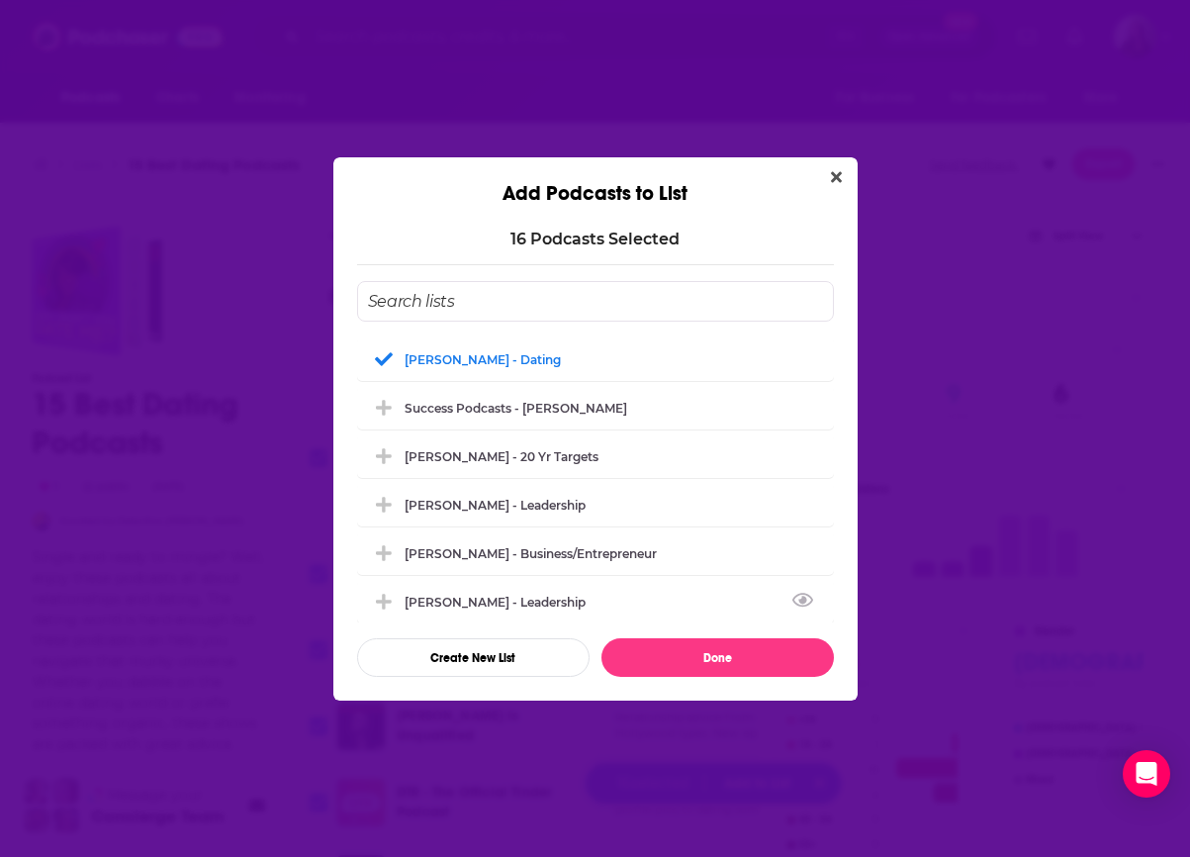
checkbox input "false"
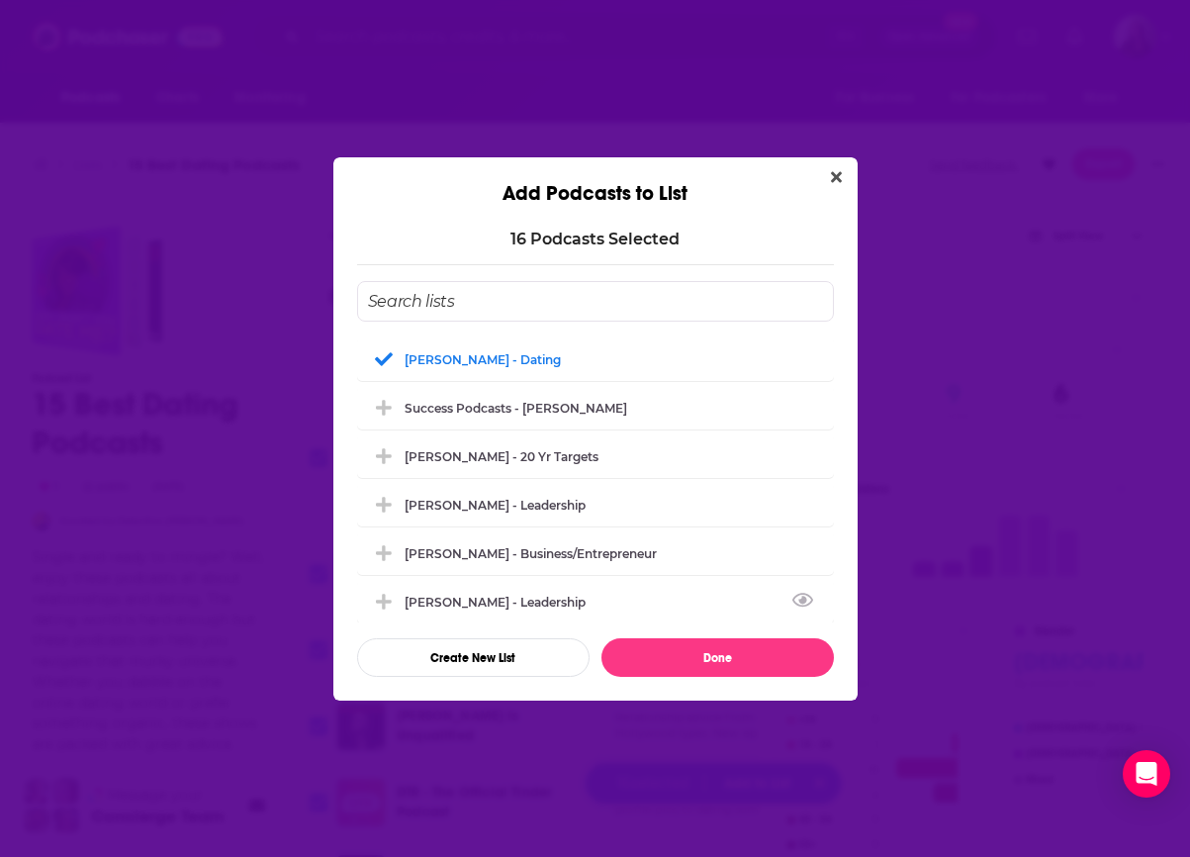
checkbox input "false"
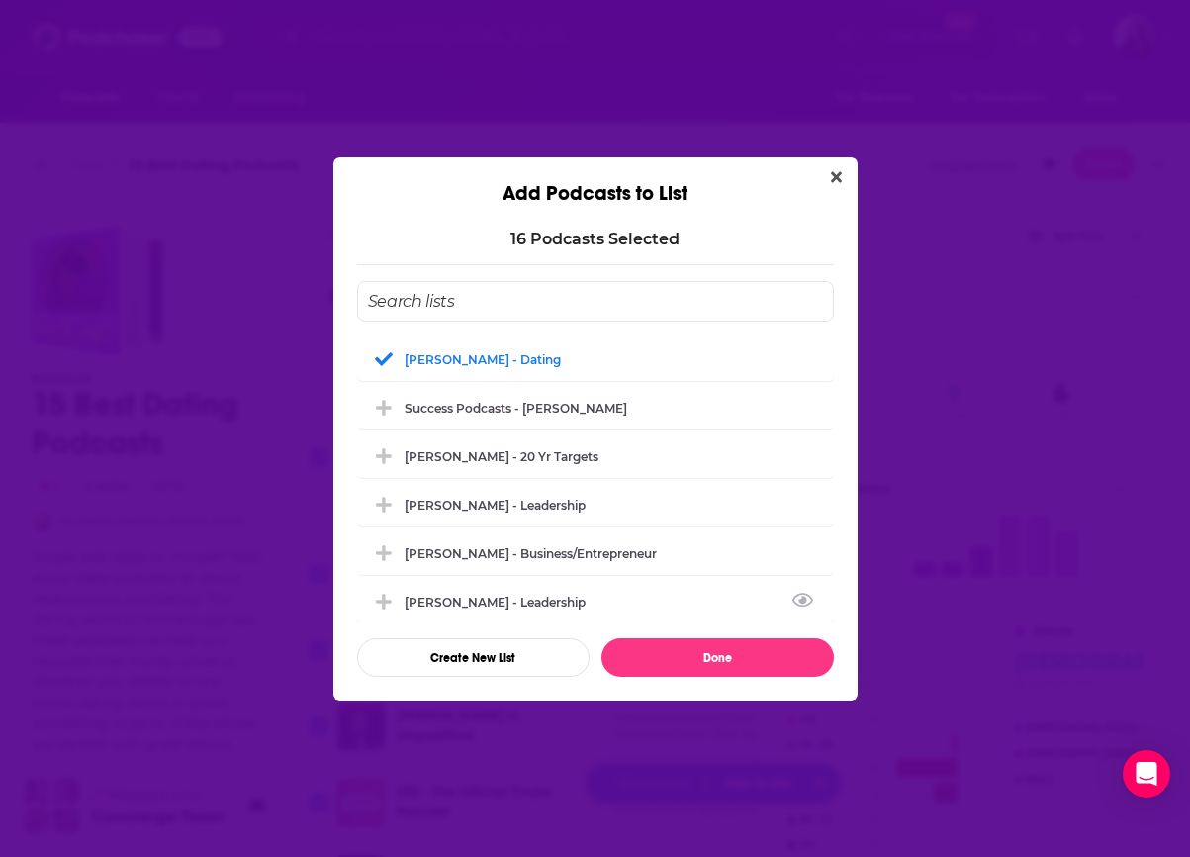
checkbox input "false"
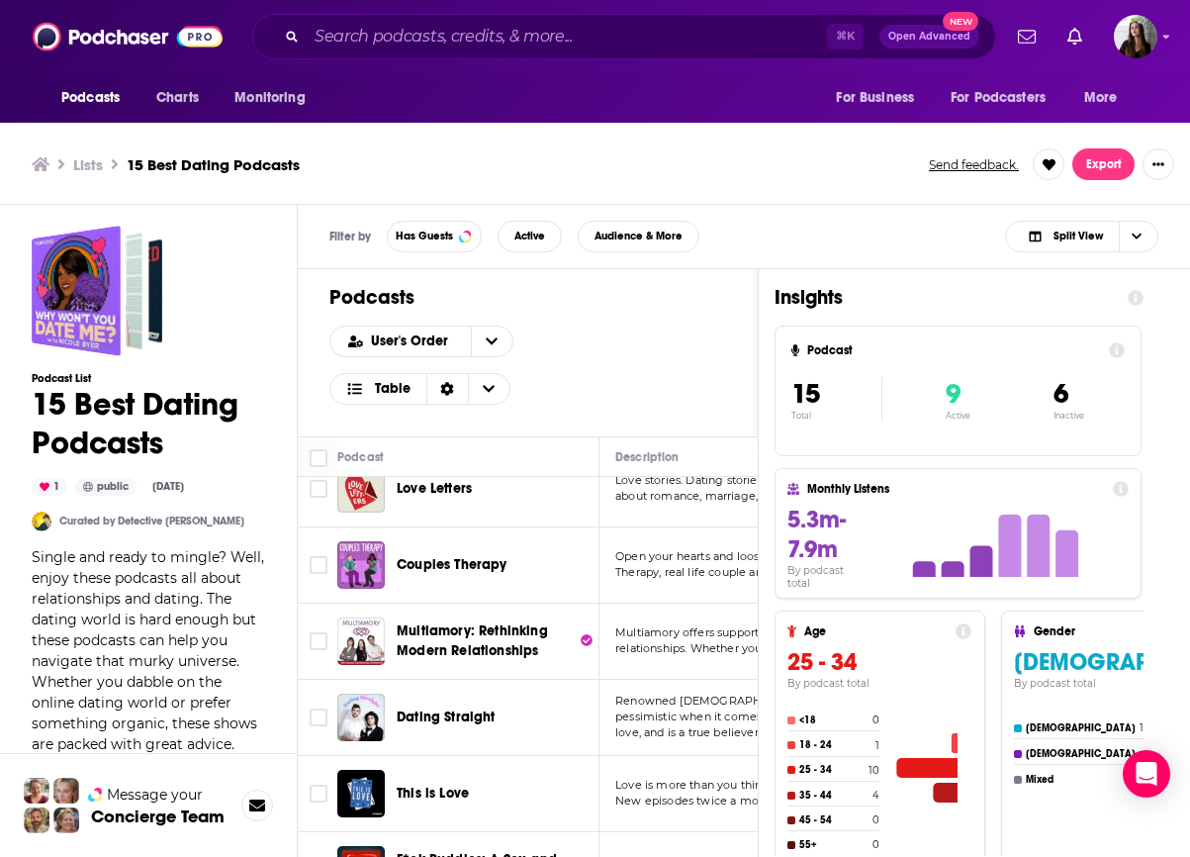
click at [612, 361] on div "User's Order Table" at bounding box center [527, 364] width 397 height 79
